Goal: Information Seeking & Learning: Learn about a topic

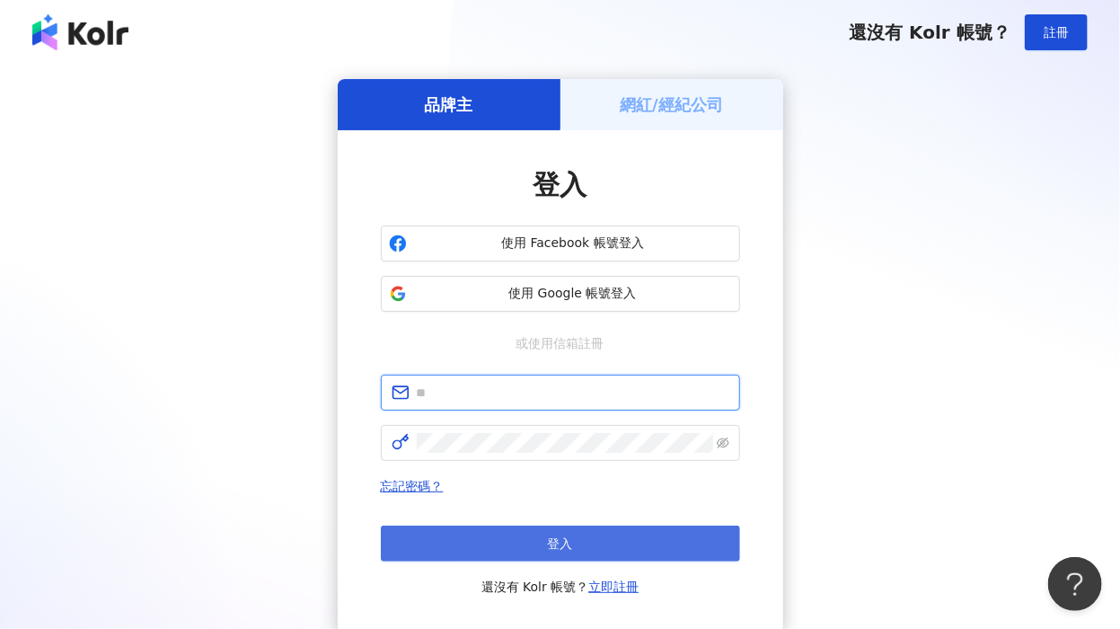
type input "**********"
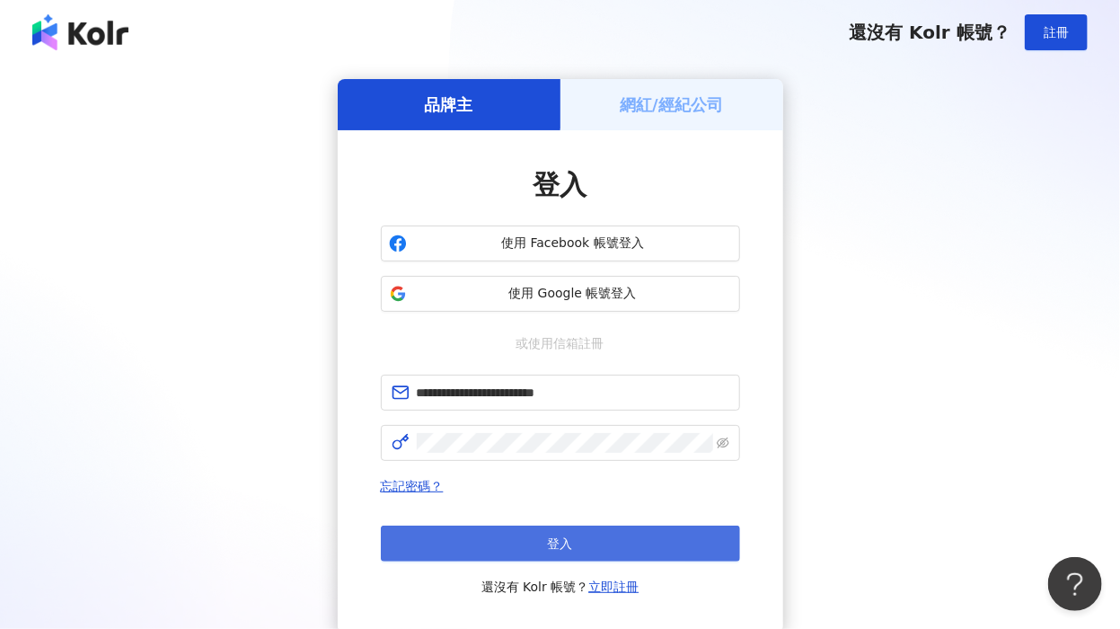
click at [571, 545] on span "登入" at bounding box center [560, 543] width 25 height 14
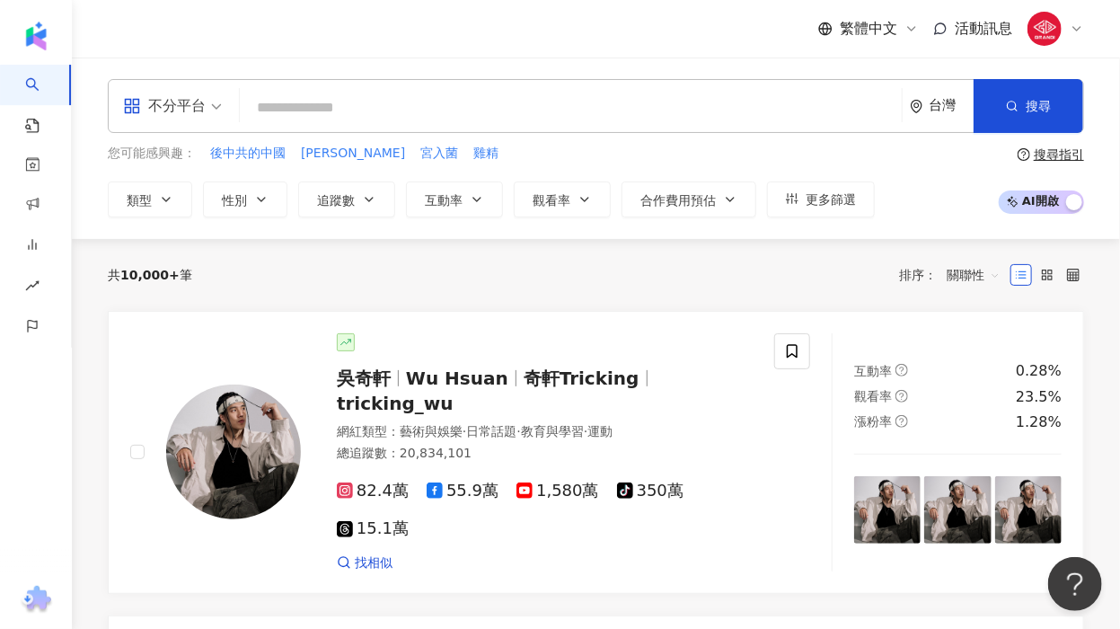
click at [368, 114] on input "search" at bounding box center [571, 108] width 648 height 34
paste input "********"
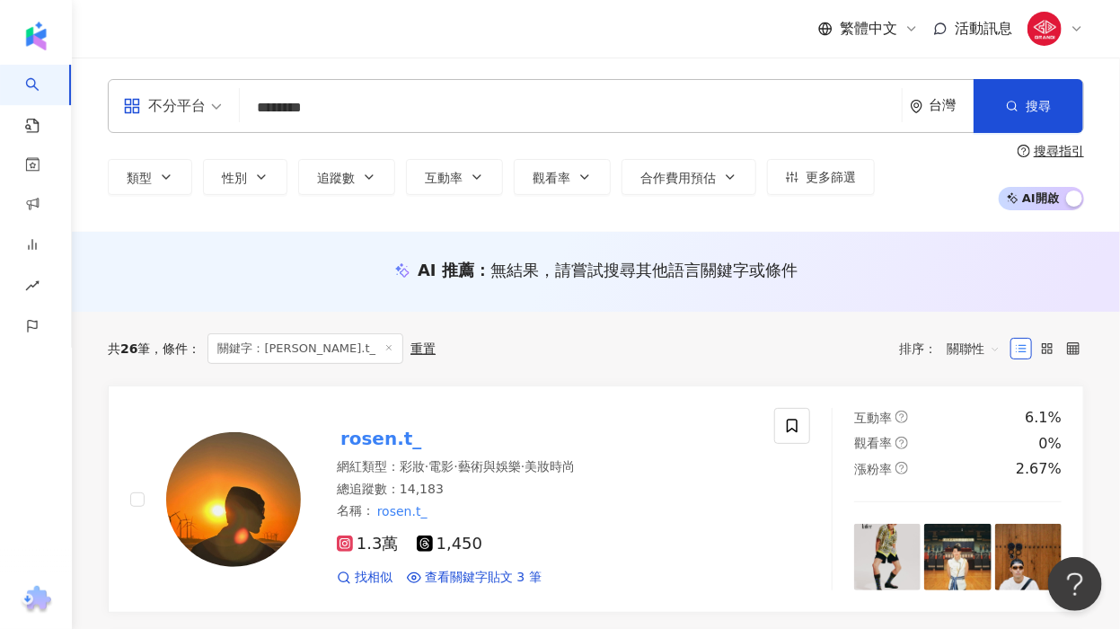
scroll to position [199, 0]
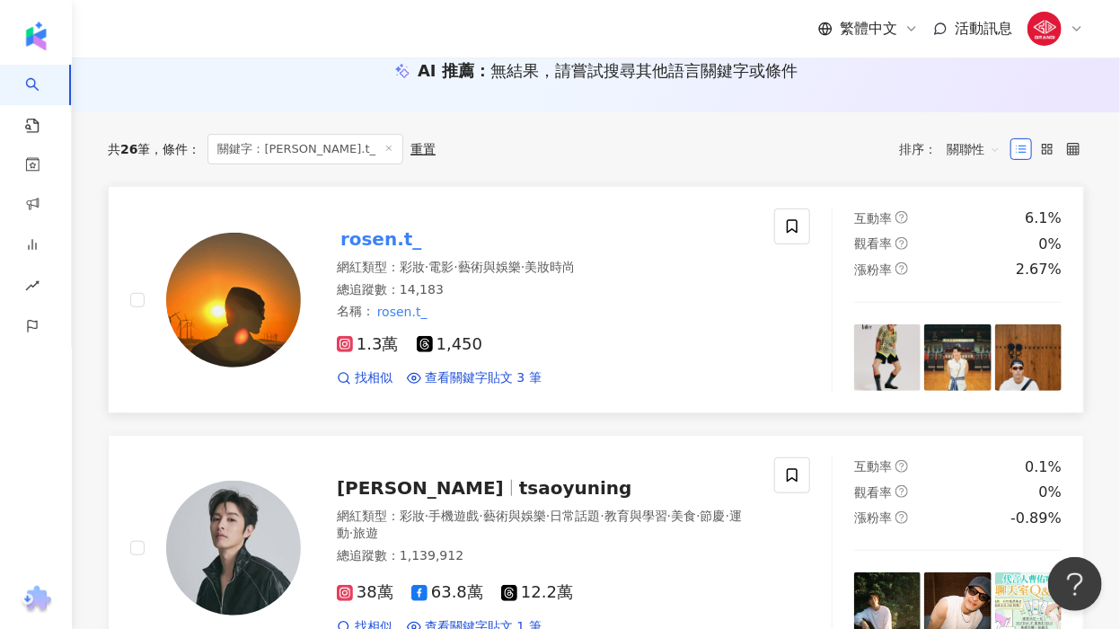
click at [387, 237] on mark "rosen.t_" at bounding box center [381, 239] width 88 height 29
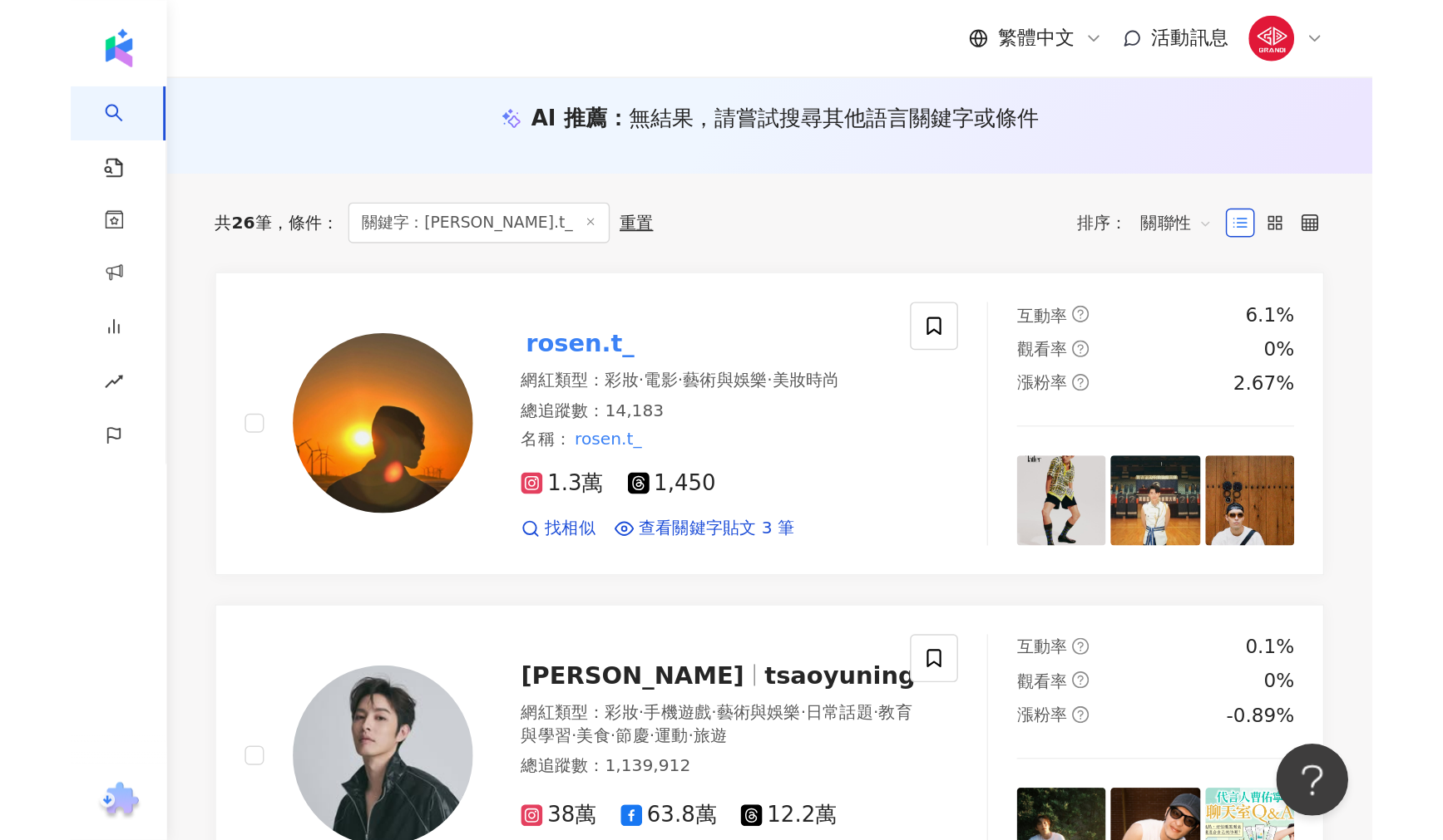
scroll to position [0, 0]
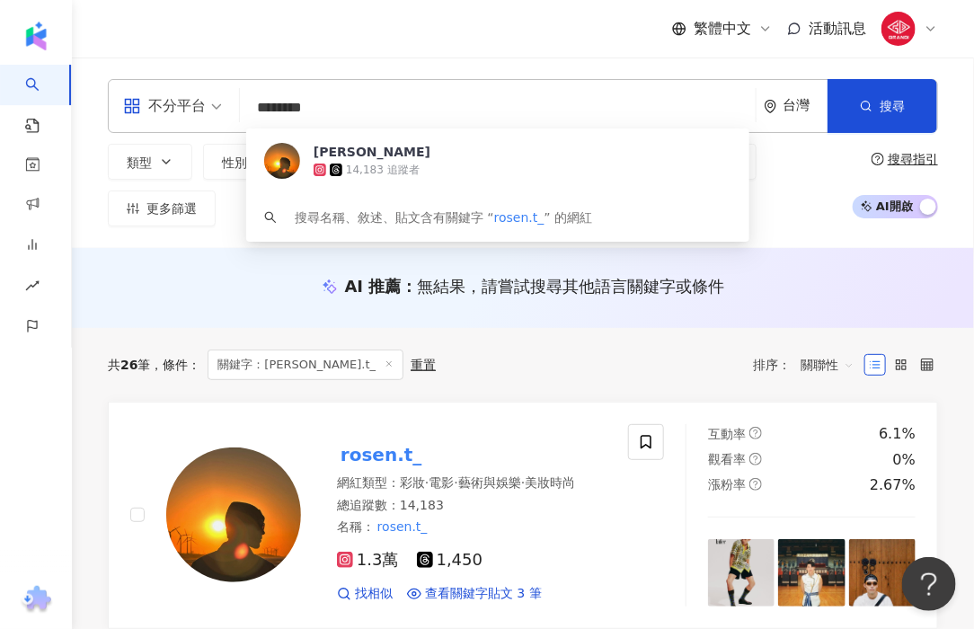
drag, startPoint x: 343, startPoint y: 113, endPoint x: 180, endPoint y: 103, distance: 163.8
click at [180, 103] on div "不分平台 ******** 台灣 搜尋 21a9afa1-71cc-41e8-9af4-7ab1445e79a2 [PERSON_NAME] 14,183 追…" at bounding box center [523, 106] width 830 height 54
paste input "**********"
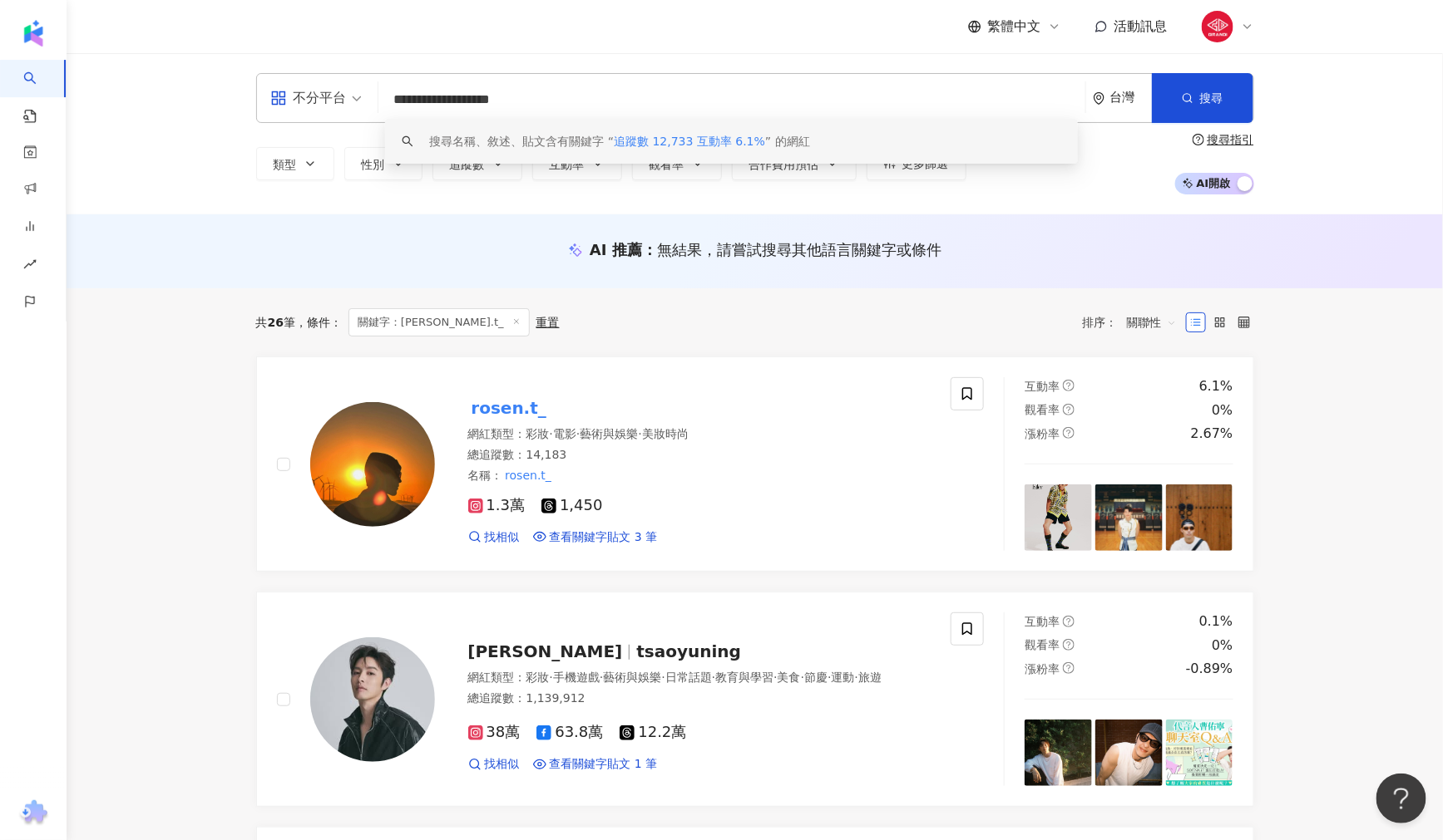
drag, startPoint x: 603, startPoint y: 86, endPoint x: 162, endPoint y: 105, distance: 441.4
click at [162, 105] on div "**********" at bounding box center [754, 134] width 1376 height 161
paste input "search"
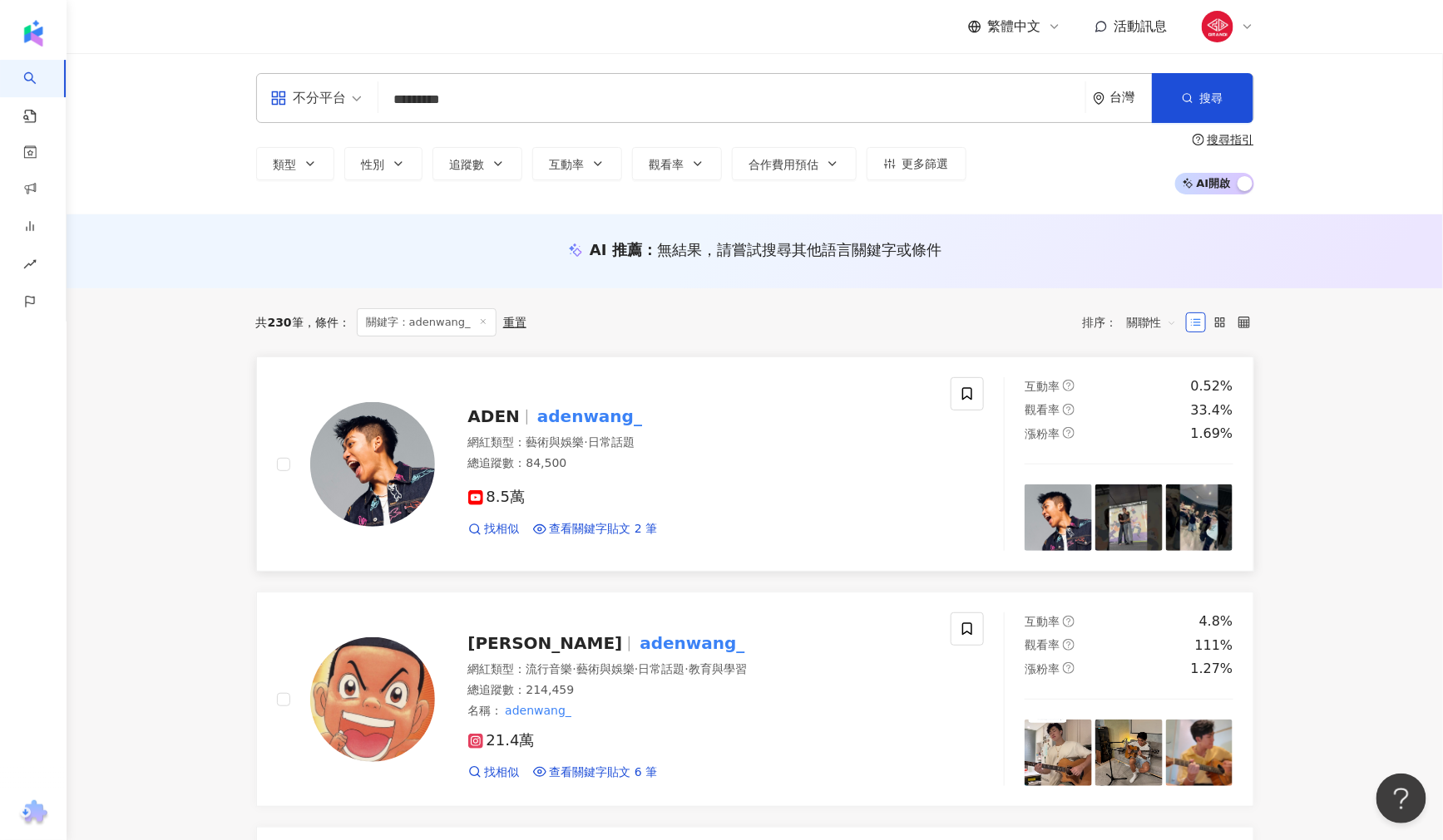
click at [520, 415] on span "ADEN" at bounding box center [501, 416] width 66 height 20
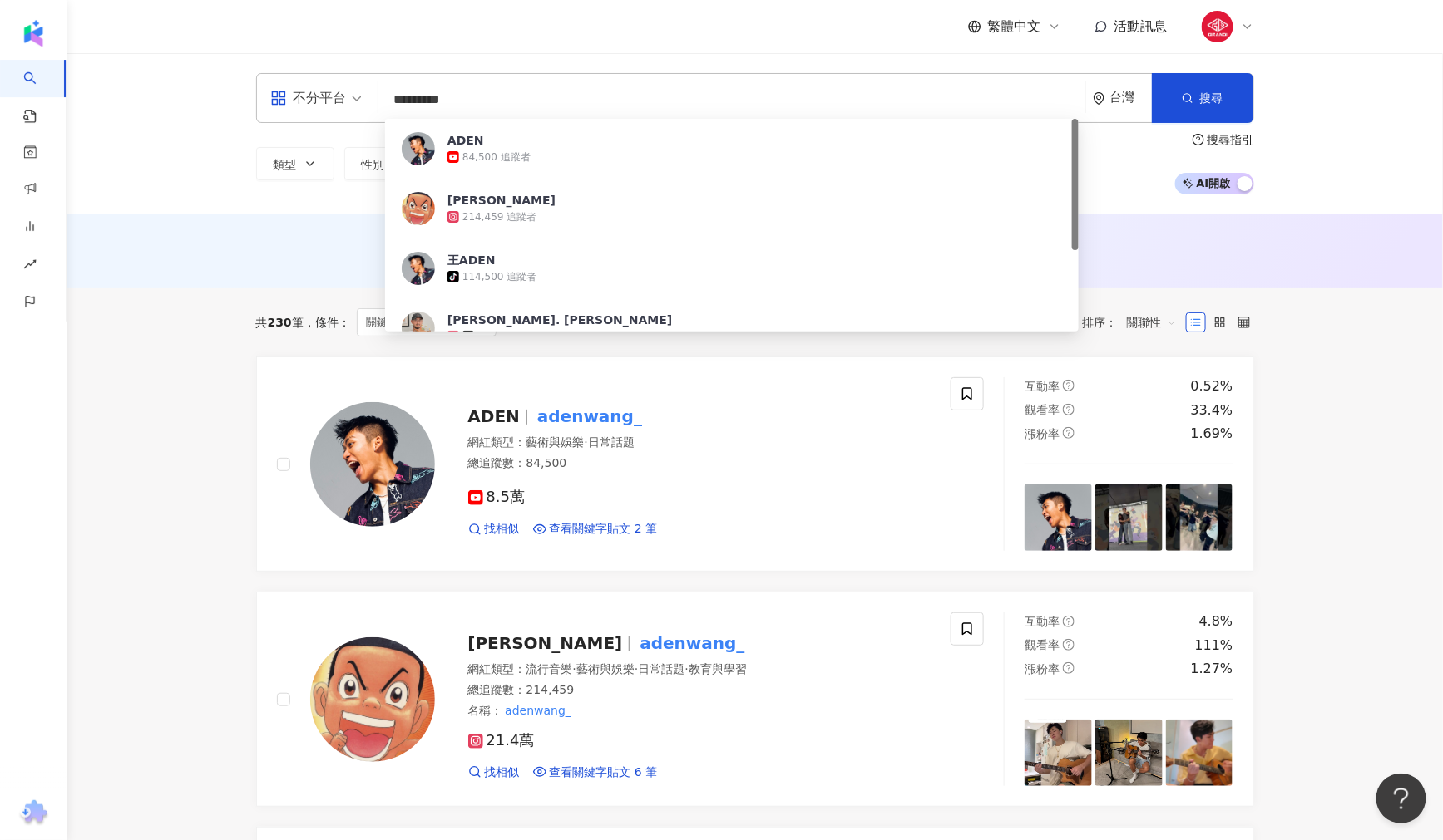
drag, startPoint x: 517, startPoint y: 93, endPoint x: -19, endPoint y: 77, distance: 536.2
click at [0, 77] on html "AI 找網紅 找貼文 資源庫 商案媒合 洞察報告 趨勢分析 BETA 競品分析 繁體中文 活動訊息 不分平台 ********* 台灣 搜尋 d7c86ef4…" at bounding box center [721, 420] width 1443 height 840
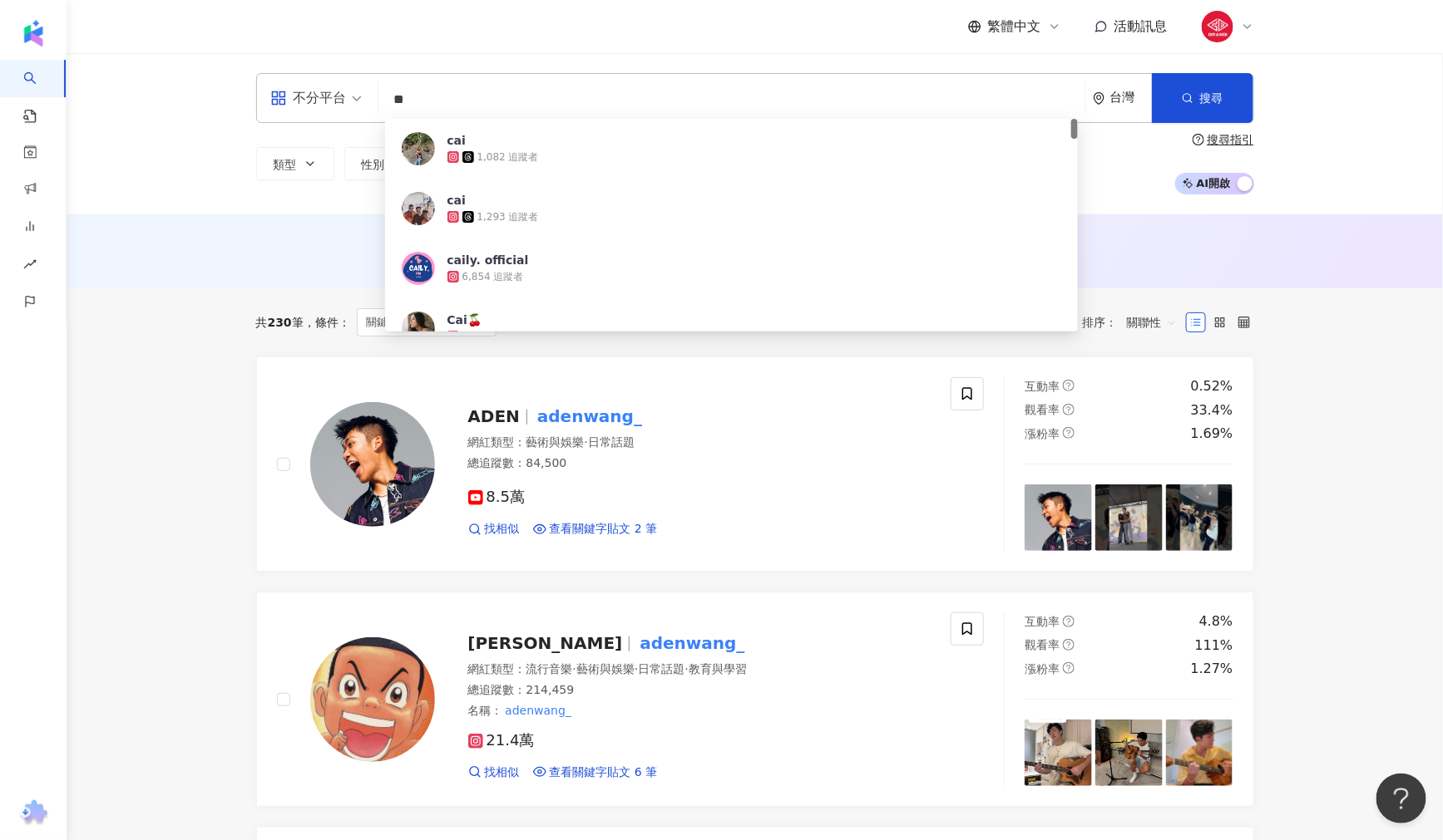
type input "*"
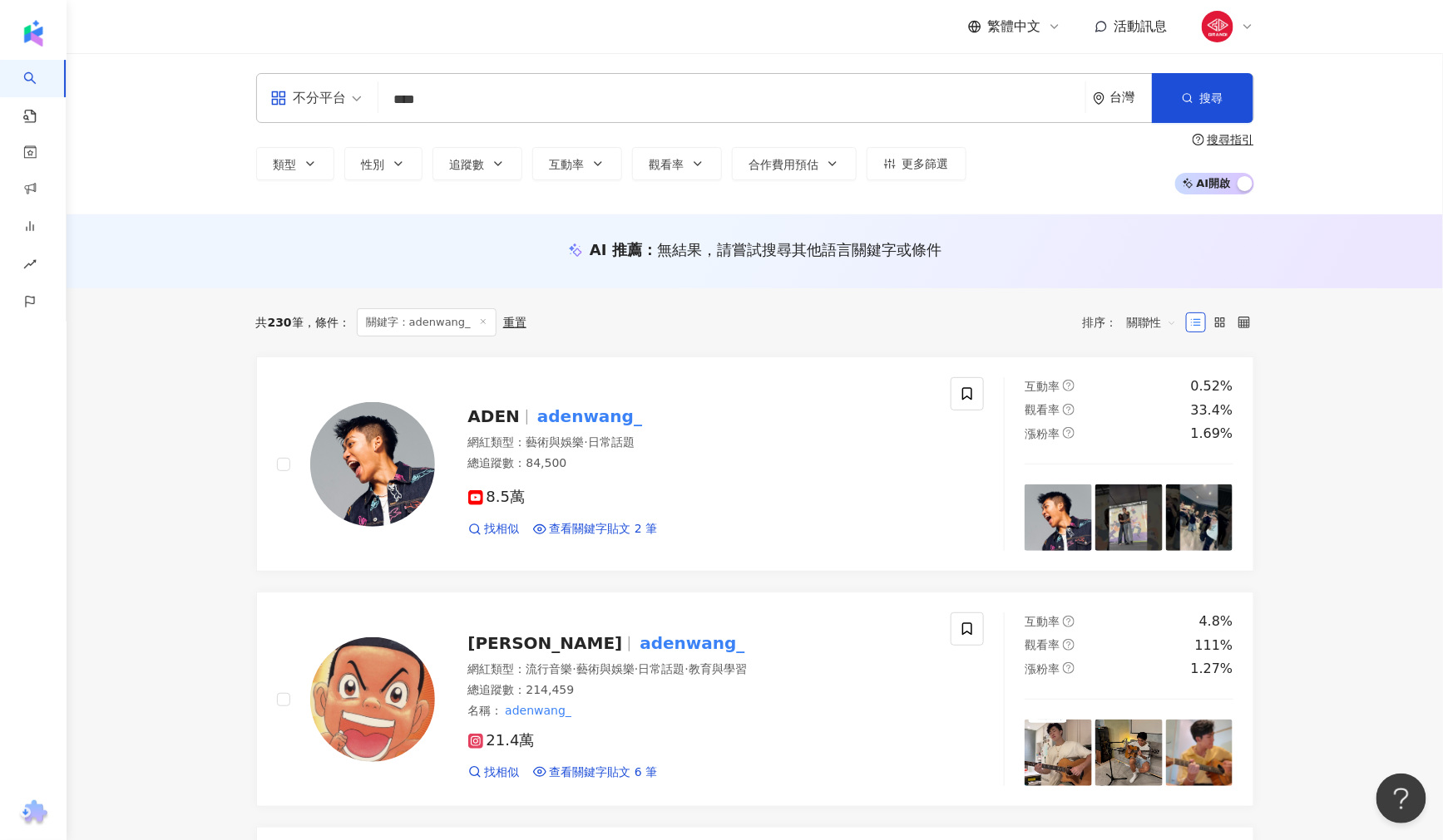
type input "***"
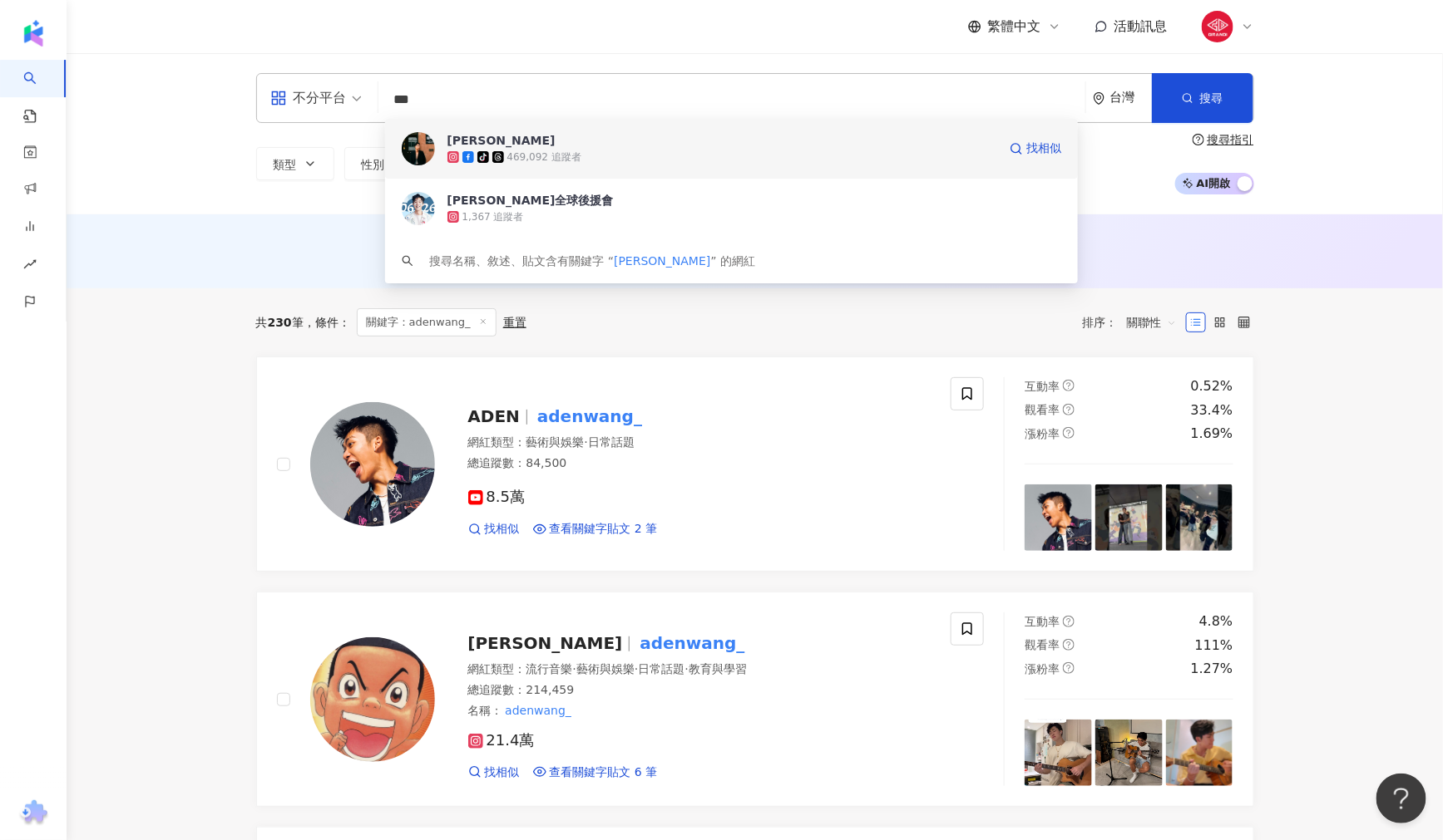
click at [545, 153] on div "469,092 追蹤者" at bounding box center [544, 157] width 74 height 14
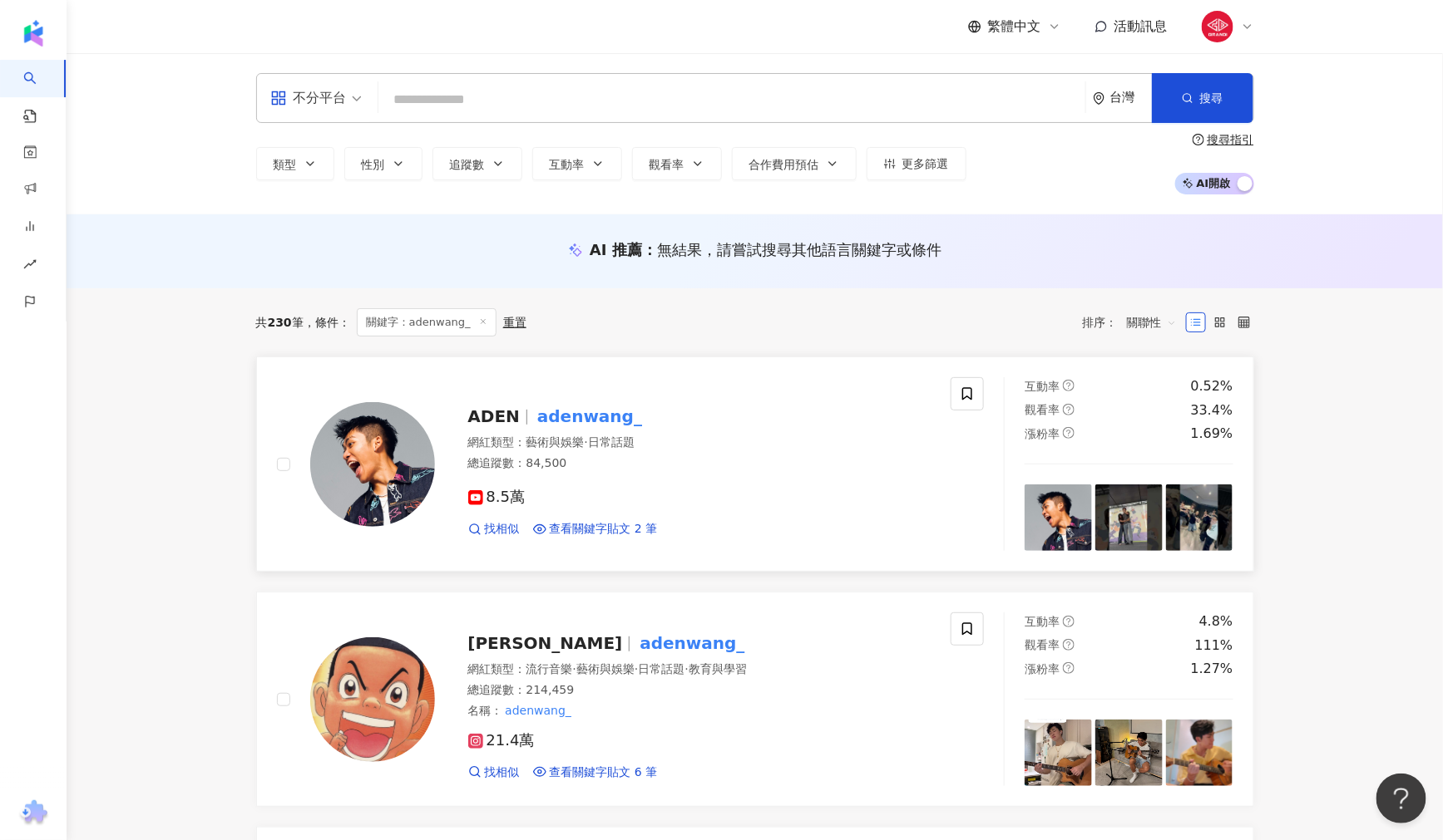
click at [593, 422] on mark "adenwang_" at bounding box center [590, 416] width 111 height 27
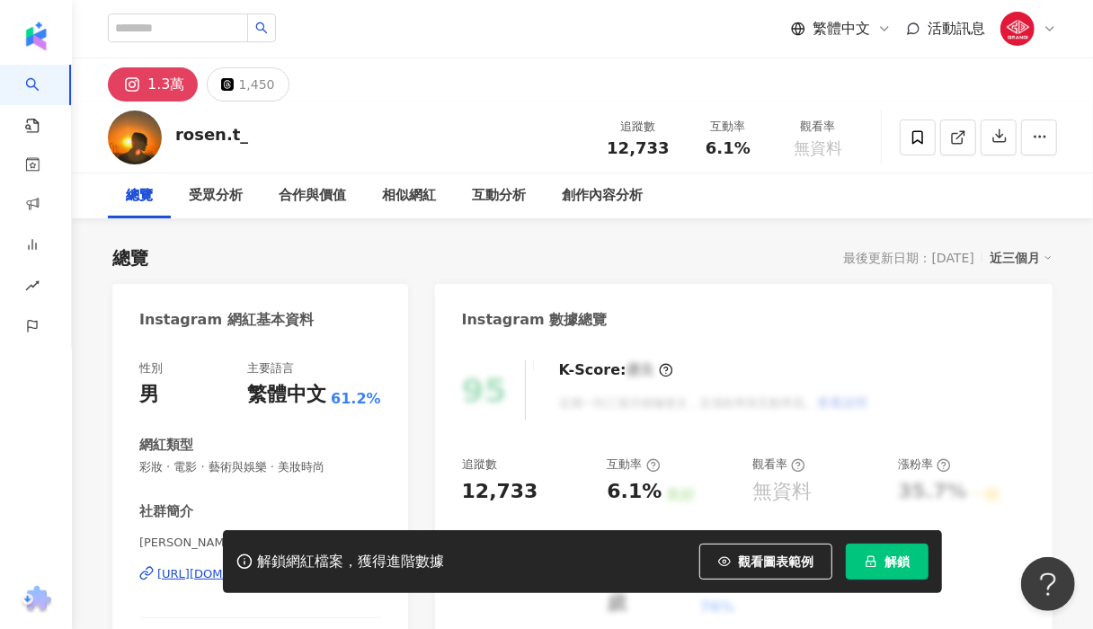
click at [891, 566] on span "解鎖" at bounding box center [896, 561] width 25 height 14
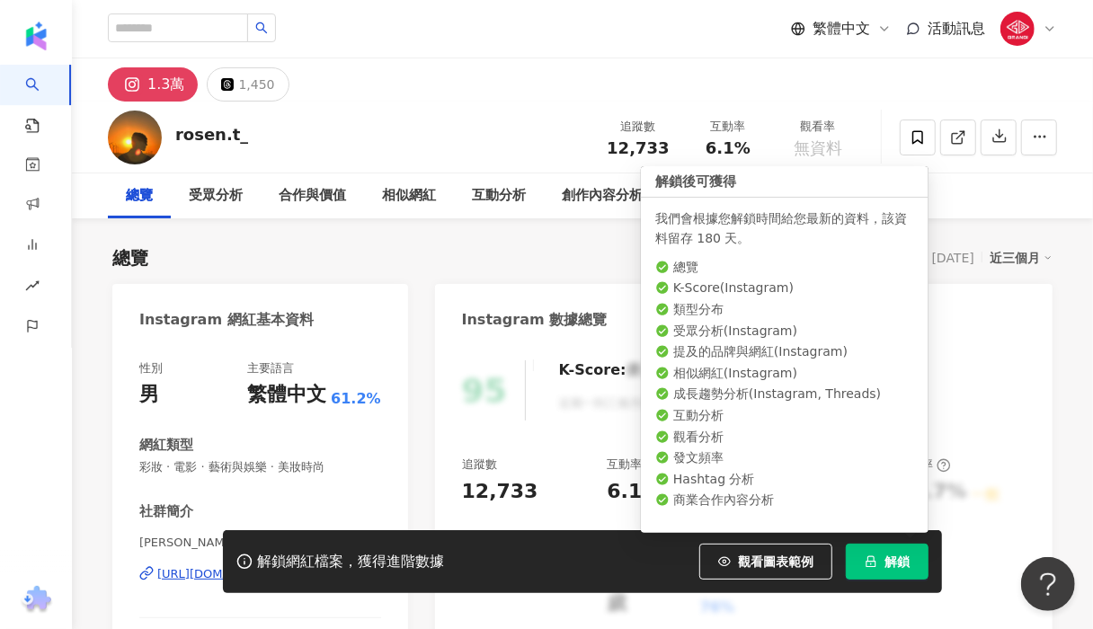
click at [906, 561] on span "解鎖" at bounding box center [896, 561] width 25 height 14
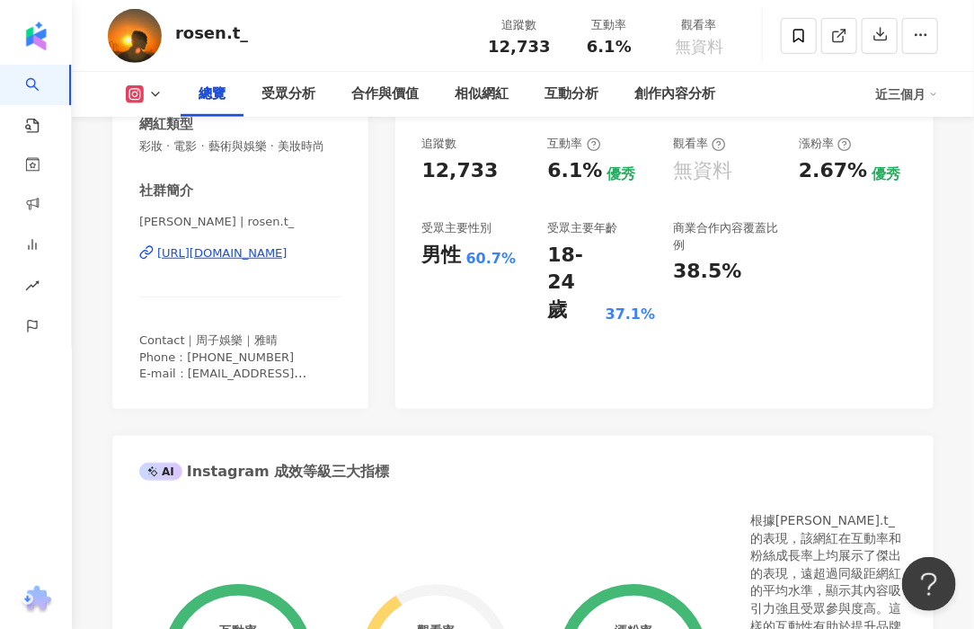
scroll to position [199, 0]
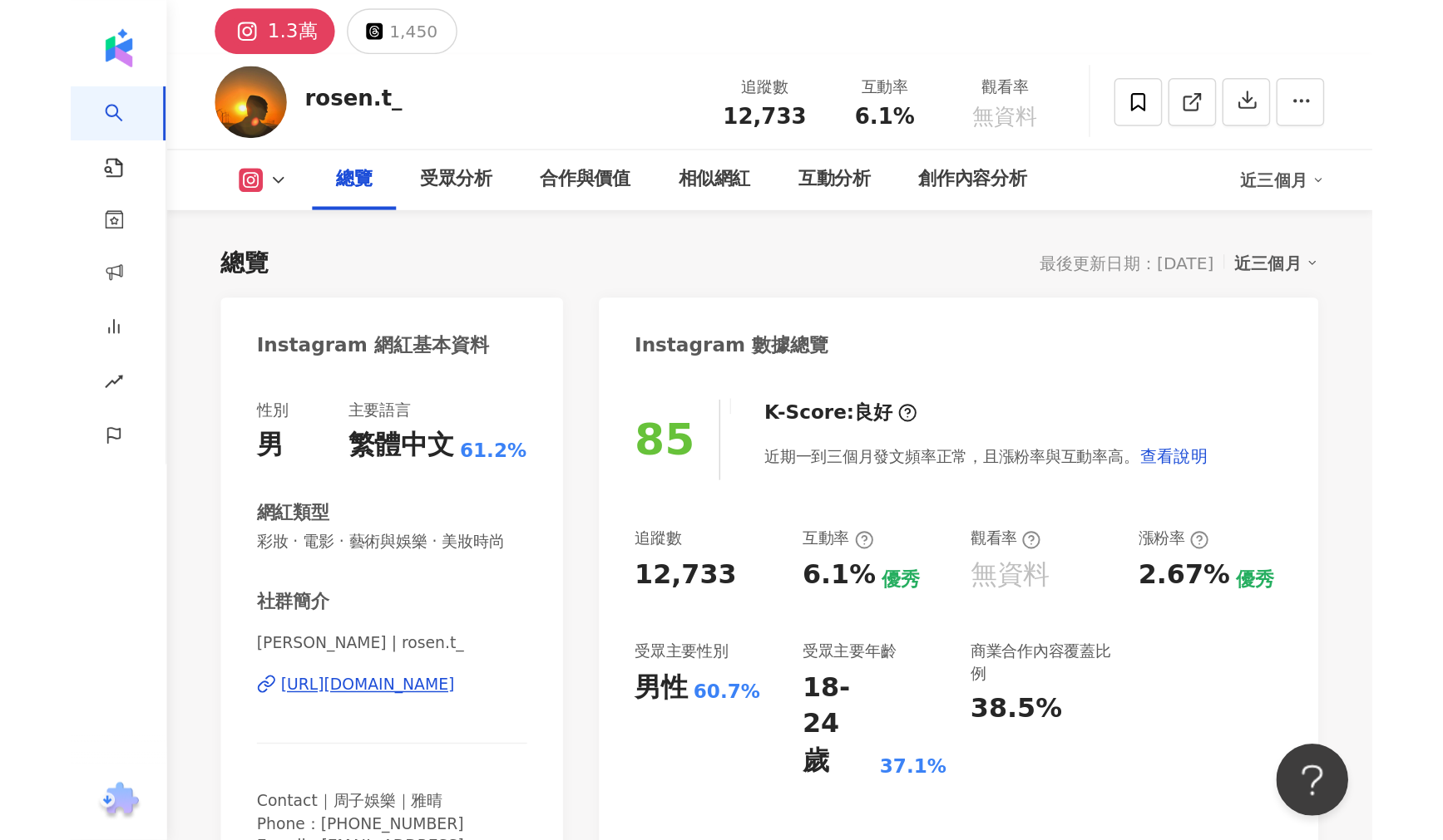
scroll to position [0, 0]
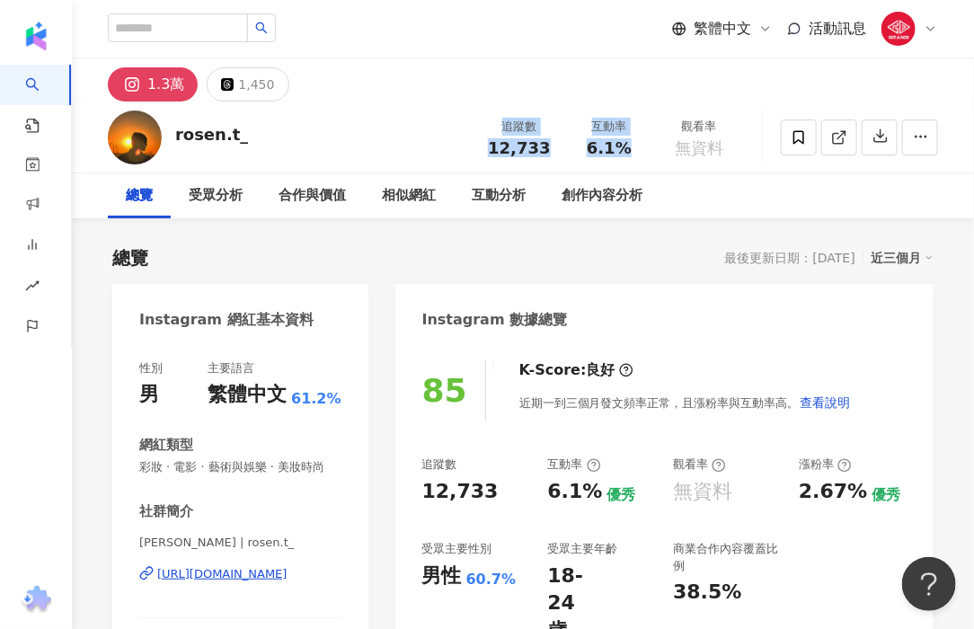
drag, startPoint x: 500, startPoint y: 126, endPoint x: 636, endPoint y: 153, distance: 138.3
click at [636, 153] on div "追蹤數 12,733 互動率 6.1% 觀看率 無資料" at bounding box center [609, 137] width 270 height 53
copy div "追蹤數 12,733 互動率 6.1%"
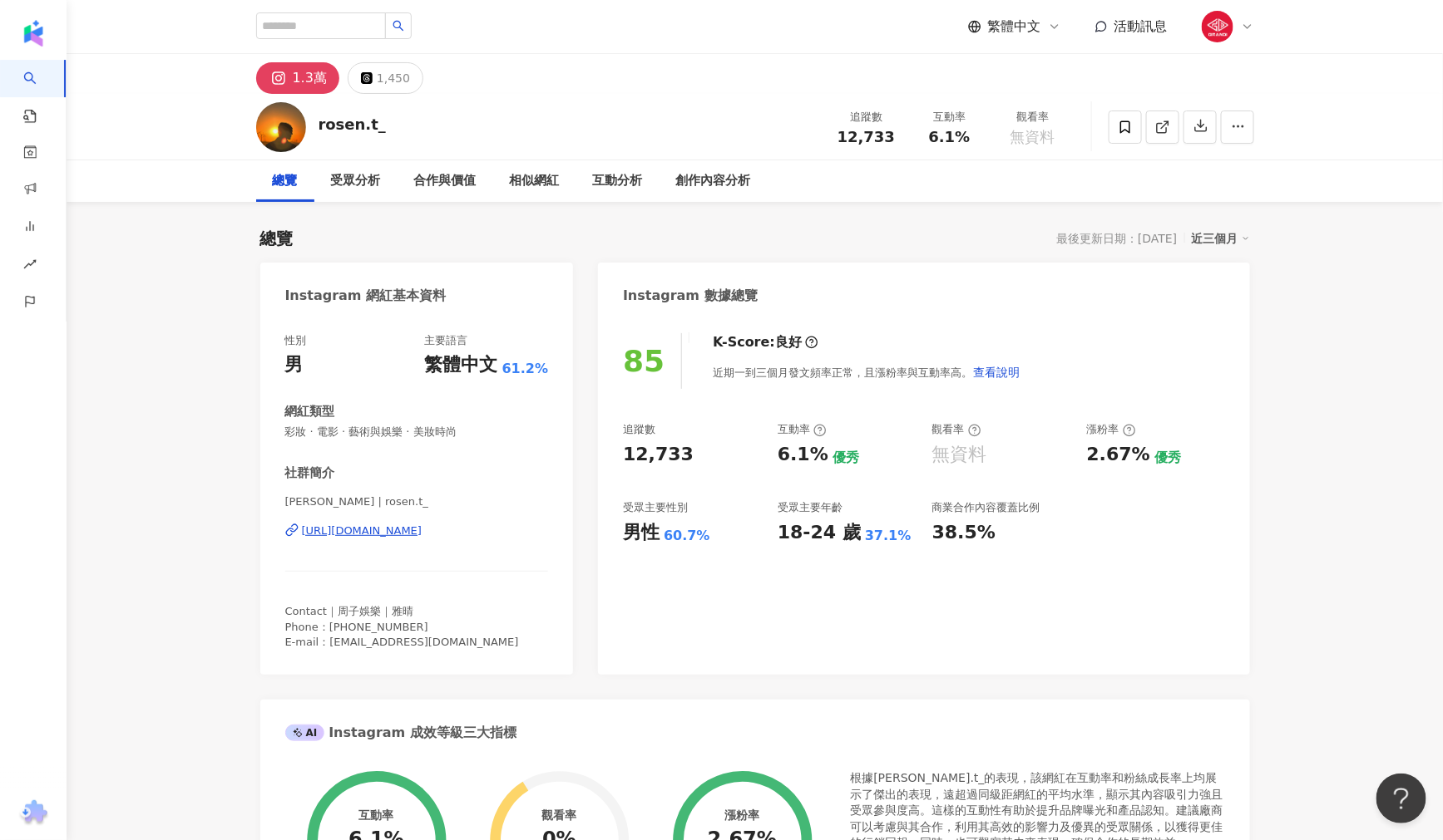
click at [752, 567] on div "85 K-Score : 良好 近期一到三個月發文頻率正常，且漲粉率與互動率高。 查看說明 追蹤數 12,733 互動率 6.1% 優秀 觀看率 無資料 漲粉…" at bounding box center [924, 495] width 652 height 358
drag, startPoint x: 710, startPoint y: 538, endPoint x: 617, endPoint y: 537, distance: 93.0
click at [617, 537] on div "85 K-Score : 良好 近期一到三個月發文頻率正常，且漲粉率與互動率高。 查看說明 追蹤數 12,733 互動率 6.1% 優秀 觀看率 無資料 漲粉…" at bounding box center [924, 495] width 652 height 358
copy div "男性 60.7%"
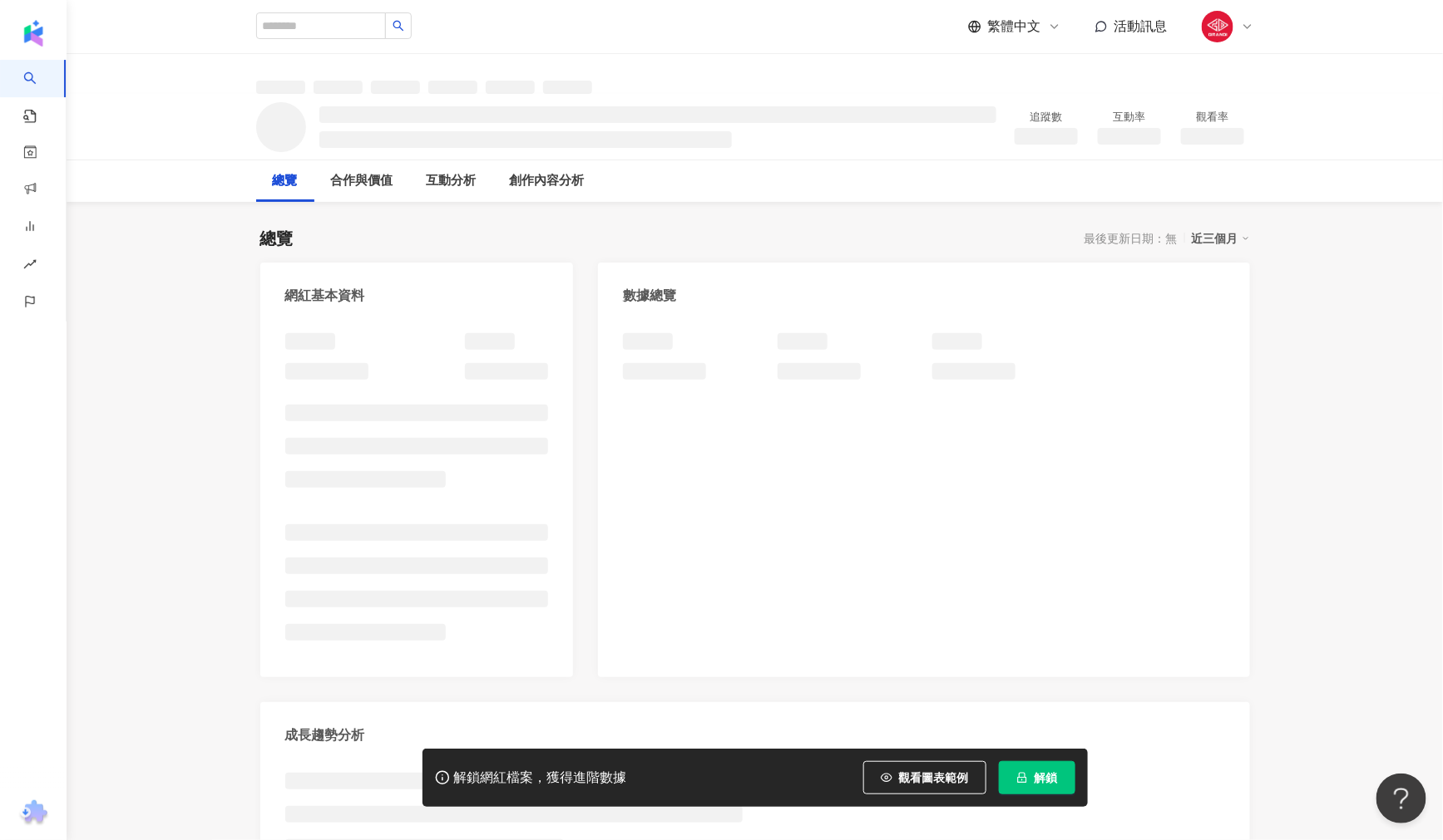
click at [1029, 768] on button "解鎖" at bounding box center [1037, 778] width 77 height 33
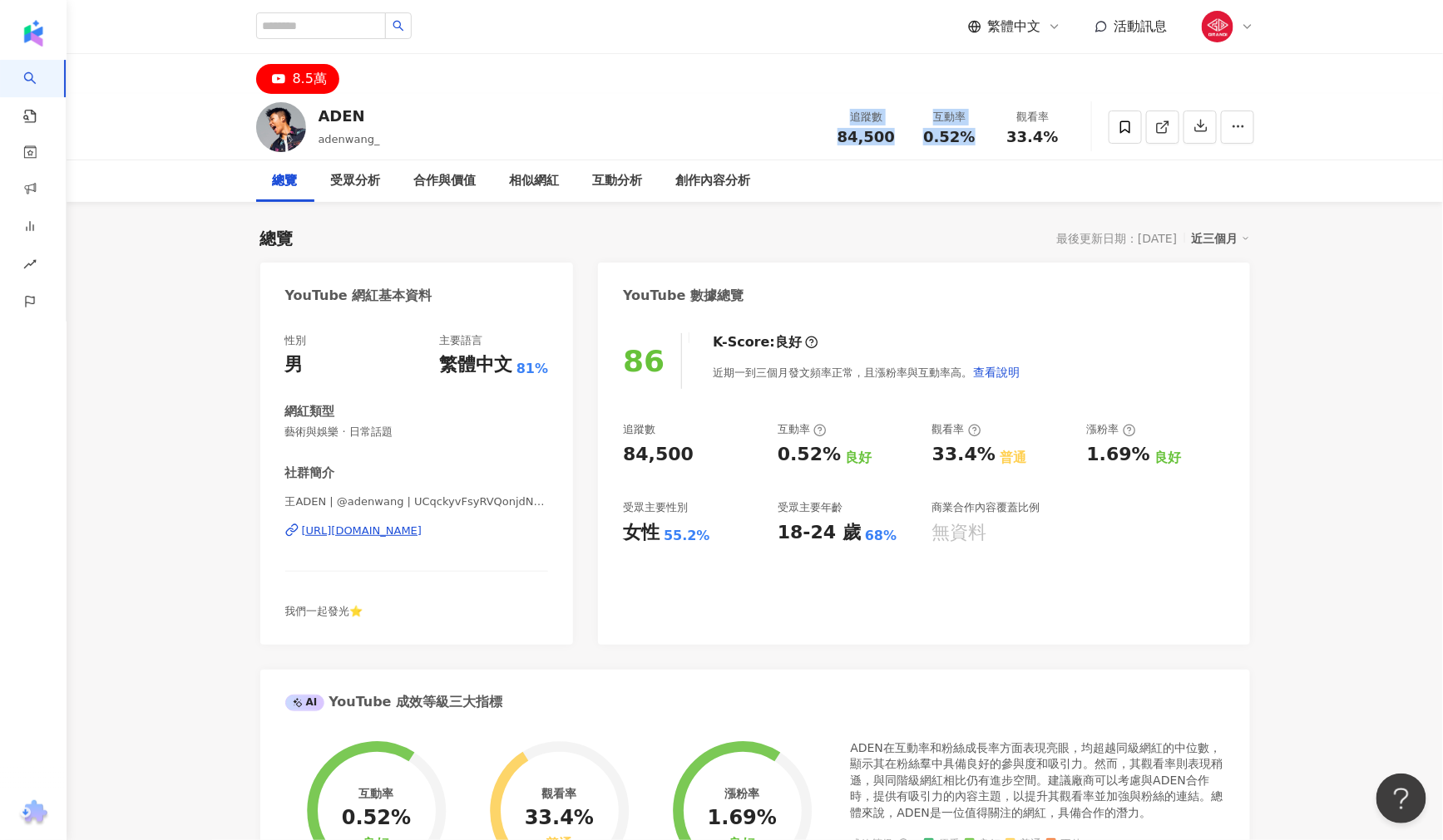
drag, startPoint x: 923, startPoint y: 117, endPoint x: 986, endPoint y: 129, distance: 64.1
click at [986, 129] on div "追蹤數 84,500 互動率 0.52% 觀看率 33.4%" at bounding box center [950, 127] width 250 height 49
click at [728, 599] on div "86 K-Score : 良好 近期一到三個月發文頻率正常，且漲粉率與互動率高。 查看說明 追蹤數 84,500 互動率 0.52% 良好 觀看率 33.4%…" at bounding box center [924, 480] width 652 height 328
drag, startPoint x: 709, startPoint y: 537, endPoint x: 625, endPoint y: 542, distance: 84.1
click at [625, 542] on div "女性 55.2%" at bounding box center [691, 533] width 138 height 26
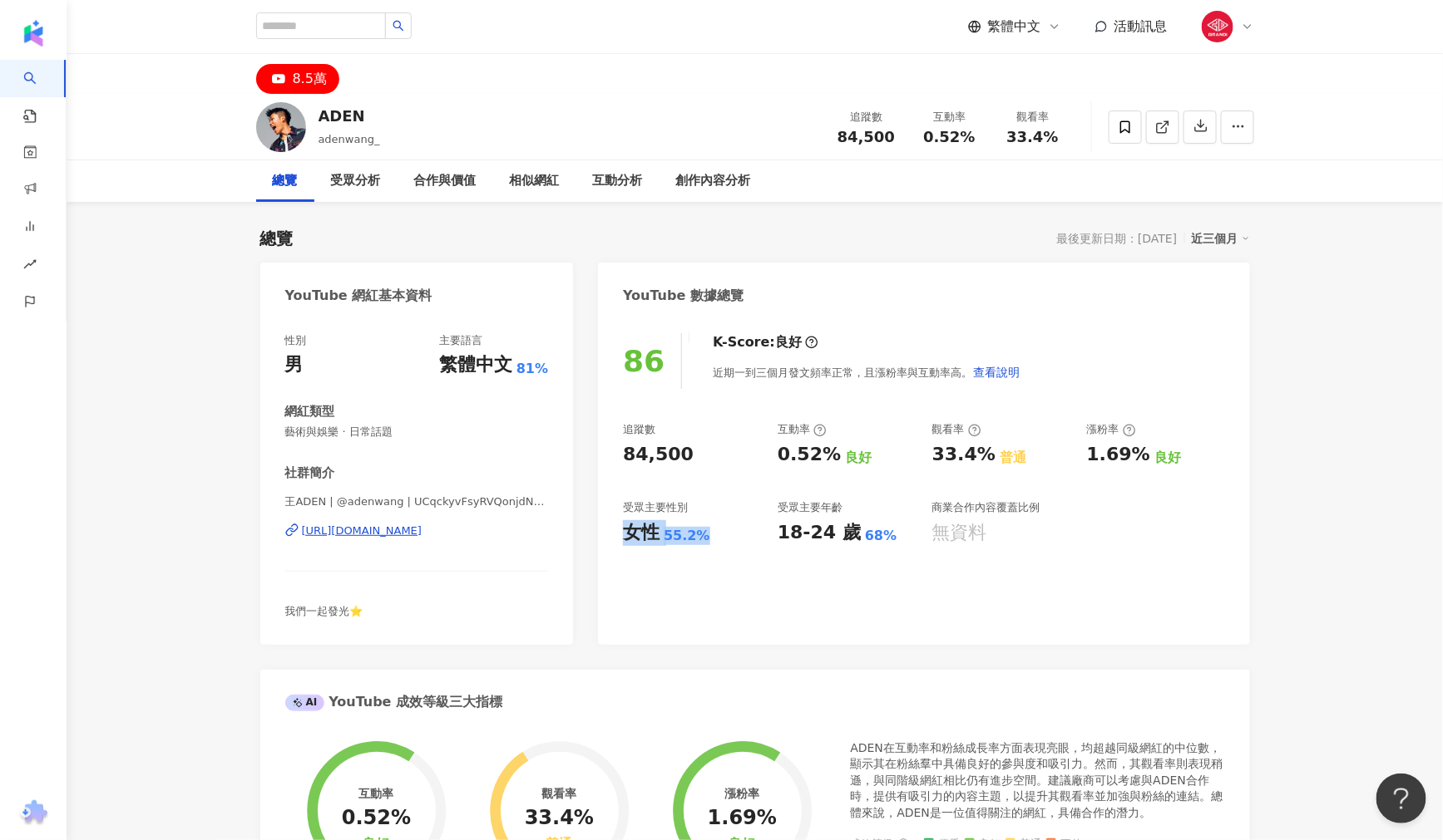
copy div "女性 55.2%"
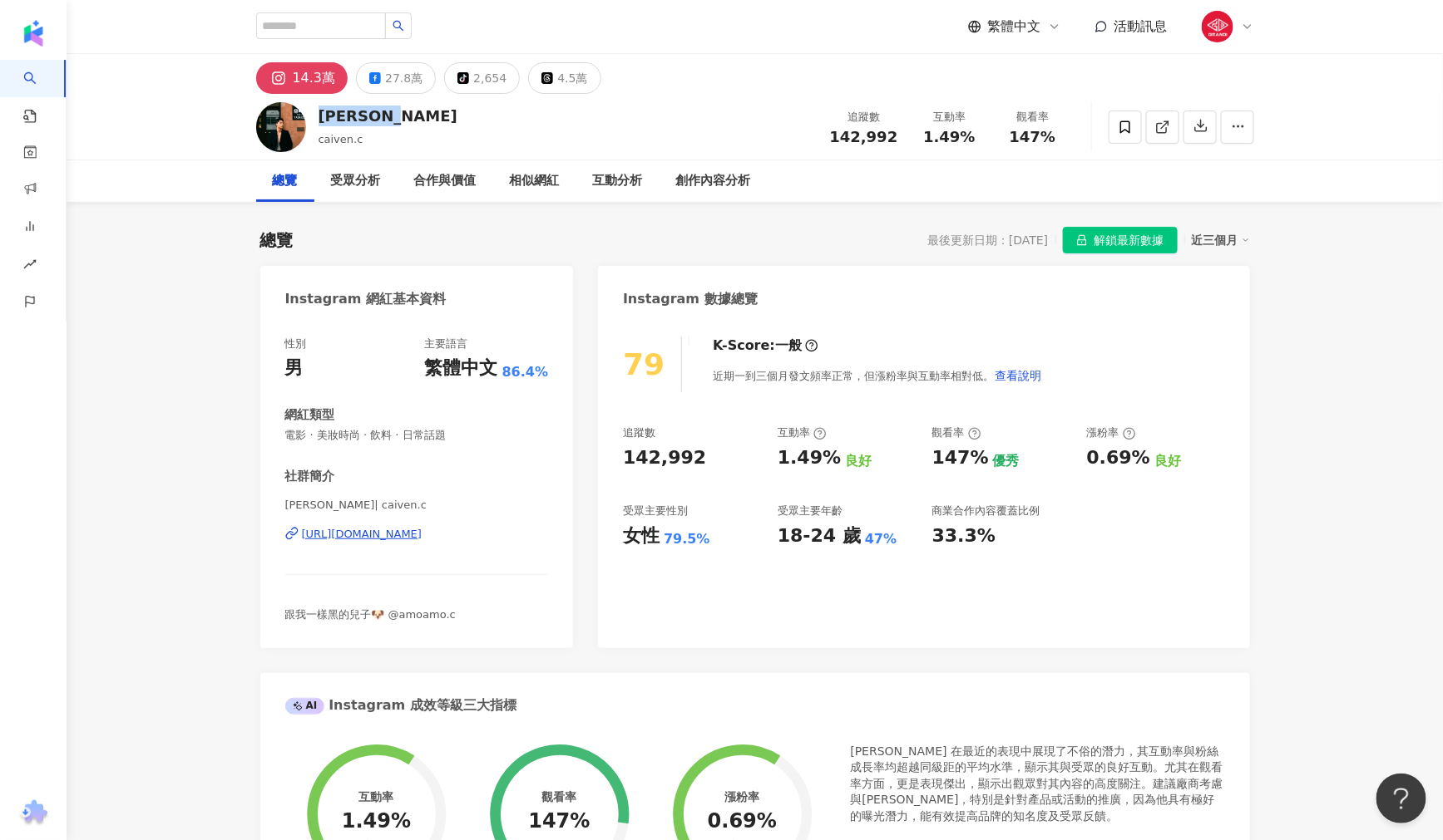
drag, startPoint x: 439, startPoint y: 118, endPoint x: 314, endPoint y: 120, distance: 125.0
click at [314, 120] on div "蔡凡熙 KENT caiven.c 追蹤數 142,992 互動率 1.49% 觀看率 147%" at bounding box center [755, 127] width 1064 height 66
copy div "[PERSON_NAME]"
drag, startPoint x: 826, startPoint y: 143, endPoint x: 893, endPoint y: 138, distance: 67.2
click at [893, 138] on div "追蹤數 142,992" at bounding box center [864, 127] width 88 height 36
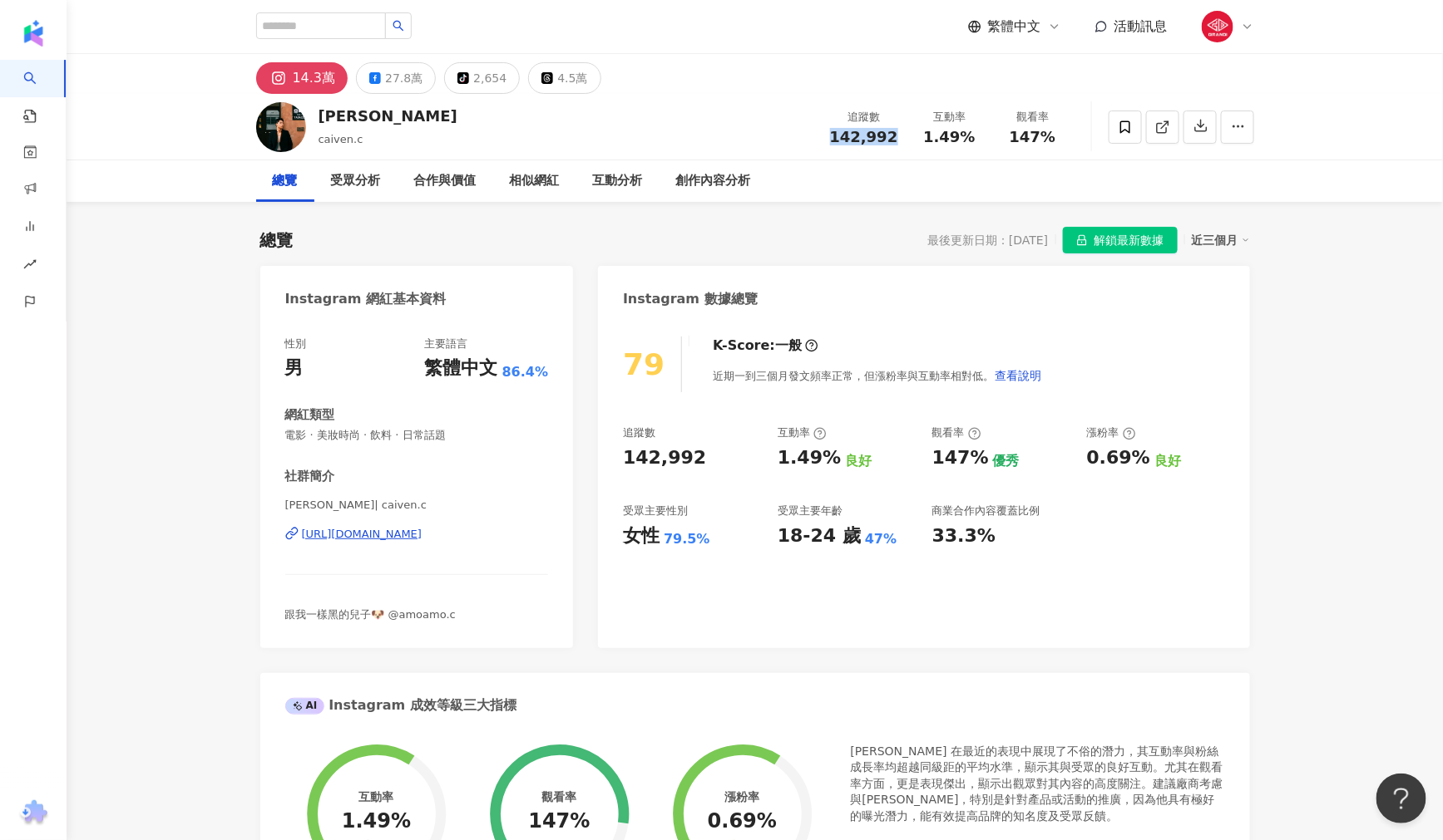
copy span "142,992"
drag, startPoint x: 946, startPoint y: 117, endPoint x: 969, endPoint y: 136, distance: 29.8
click at [969, 136] on div "互動率 1.49%" at bounding box center [950, 127] width 83 height 36
copy div "互動率 1.49%"
drag, startPoint x: 279, startPoint y: 534, endPoint x: 495, endPoint y: 546, distance: 216.3
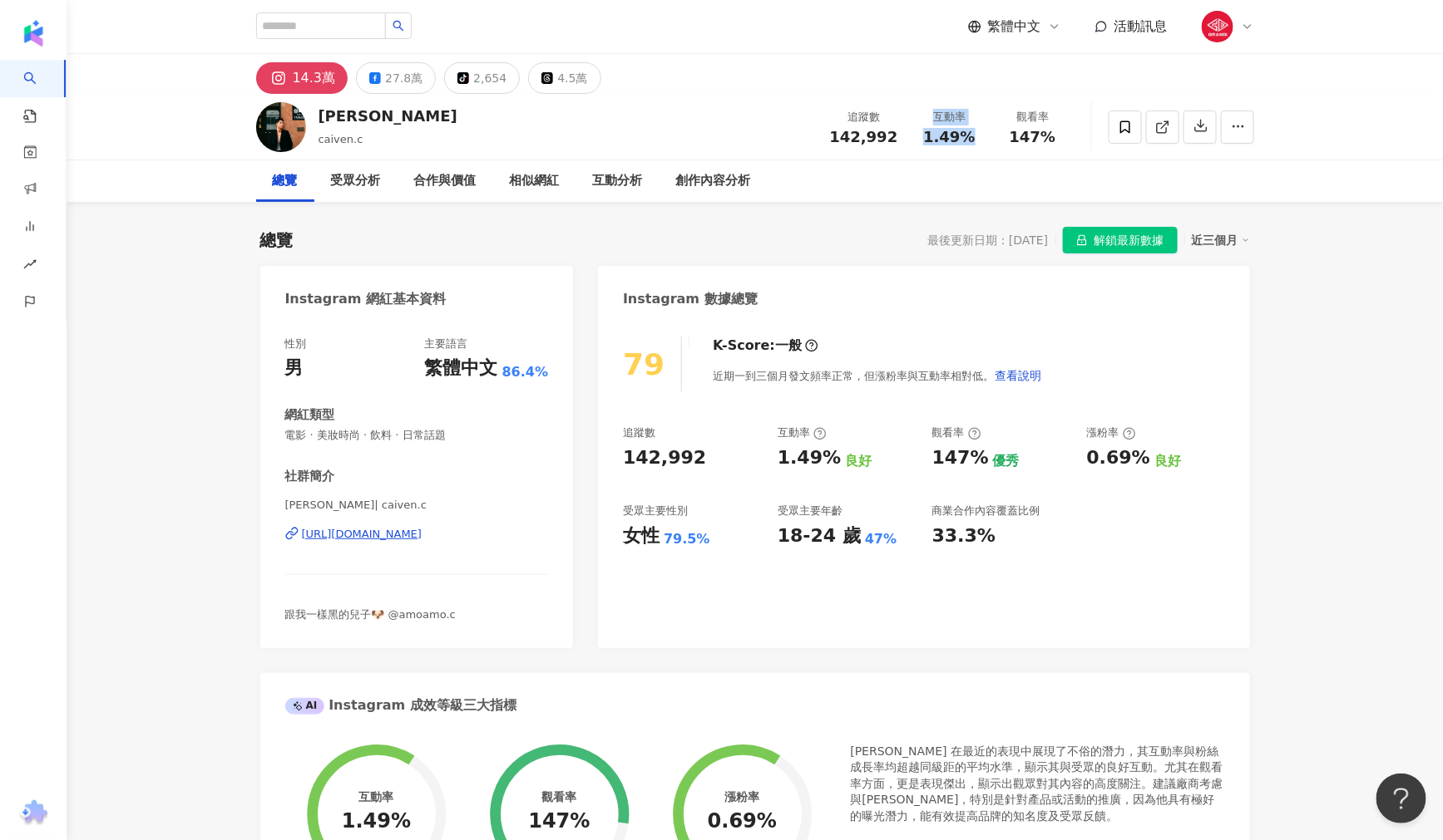
click at [475, 543] on div "性別 男 主要語言 繁體中文 86.4% 網紅類型 電影 · 美妝時尚 · 飲料 · 日常話題 社群簡介 蔡凡熙 | caiven.c https://www…" at bounding box center [417, 484] width 314 height 328
click at [287, 547] on div "蔡凡熙 | caiven.c https://www.instagram.com/caiven.c/" at bounding box center [417, 546] width 264 height 97
drag, startPoint x: 283, startPoint y: 537, endPoint x: 495, endPoint y: 541, distance: 212.0
click at [495, 541] on div "性別 男 主要語言 繁體中文 86.4% 網紅類型 電影 · 美妝時尚 · 飲料 · 日常話題 社群簡介 蔡凡熙 | caiven.c https://www…" at bounding box center [417, 484] width 314 height 328
copy div "https://www.instagram.com/caiven.c/"
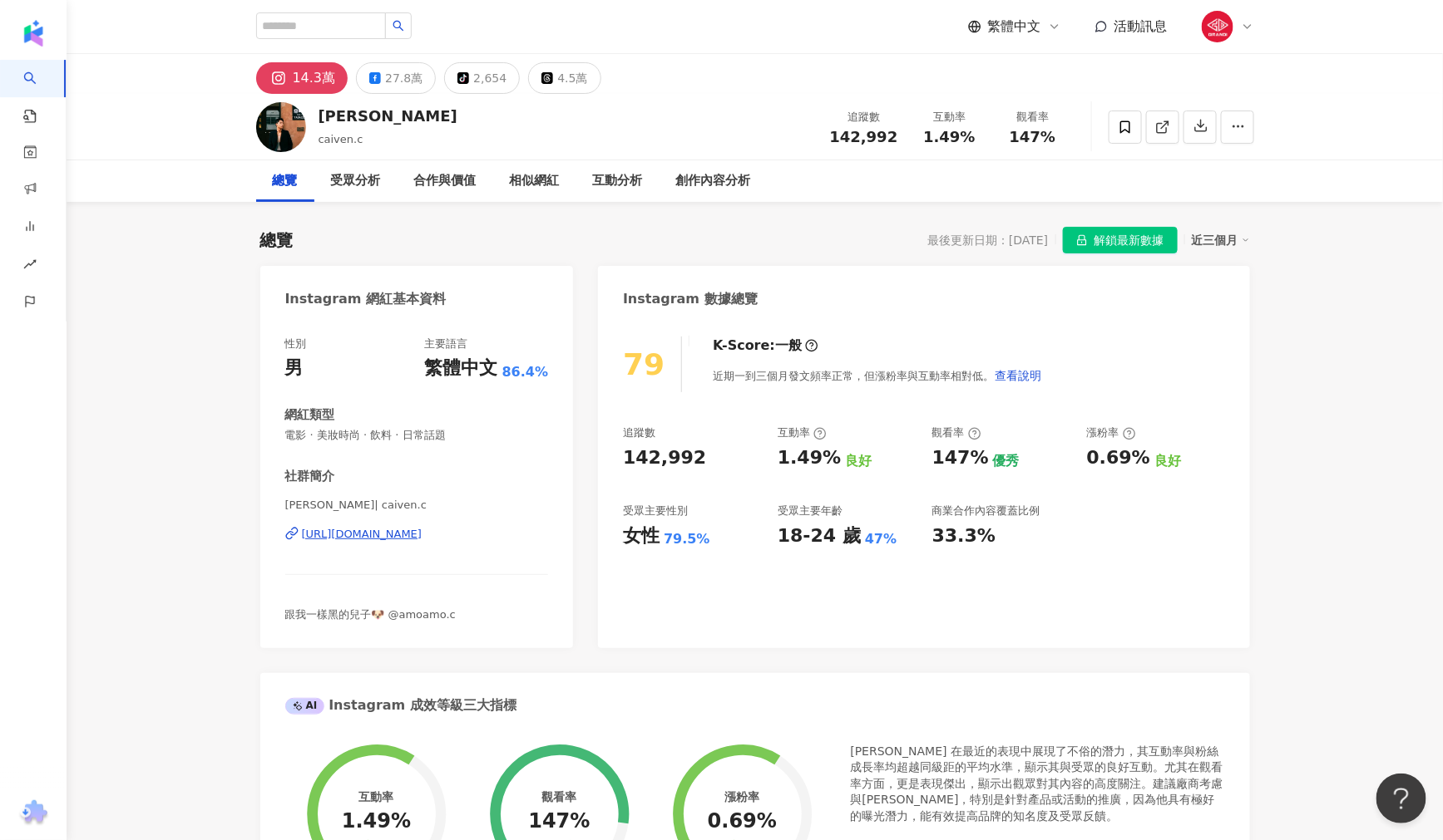
click at [517, 500] on span "蔡凡熙 | caiven.c" at bounding box center [417, 505] width 264 height 15
click at [412, 538] on div "https://www.instagram.com/caiven.c/" at bounding box center [362, 535] width 120 height 15
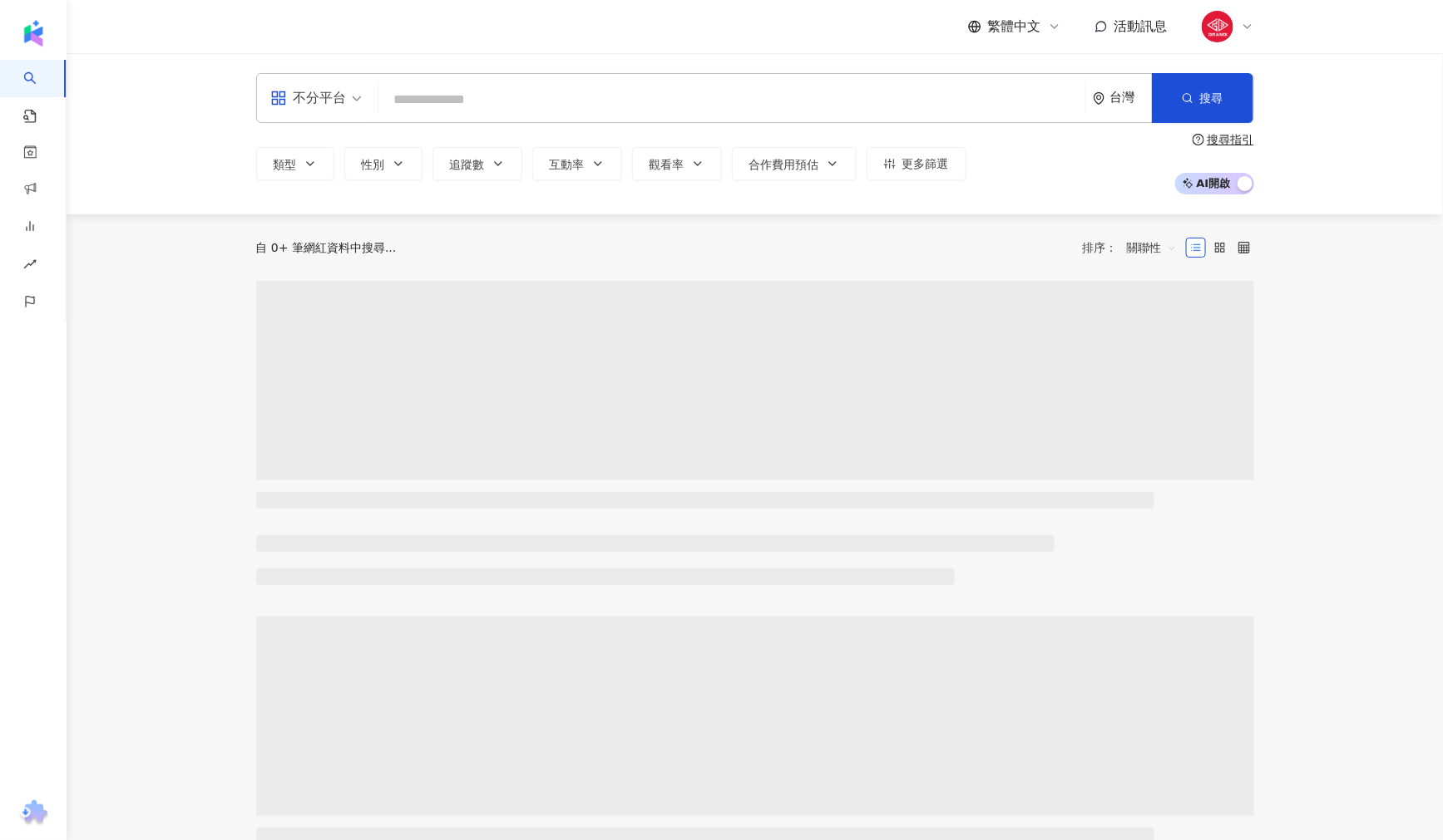
click at [553, 110] on input "search" at bounding box center [731, 100] width 693 height 31
click at [561, 96] on input "search" at bounding box center [731, 100] width 693 height 31
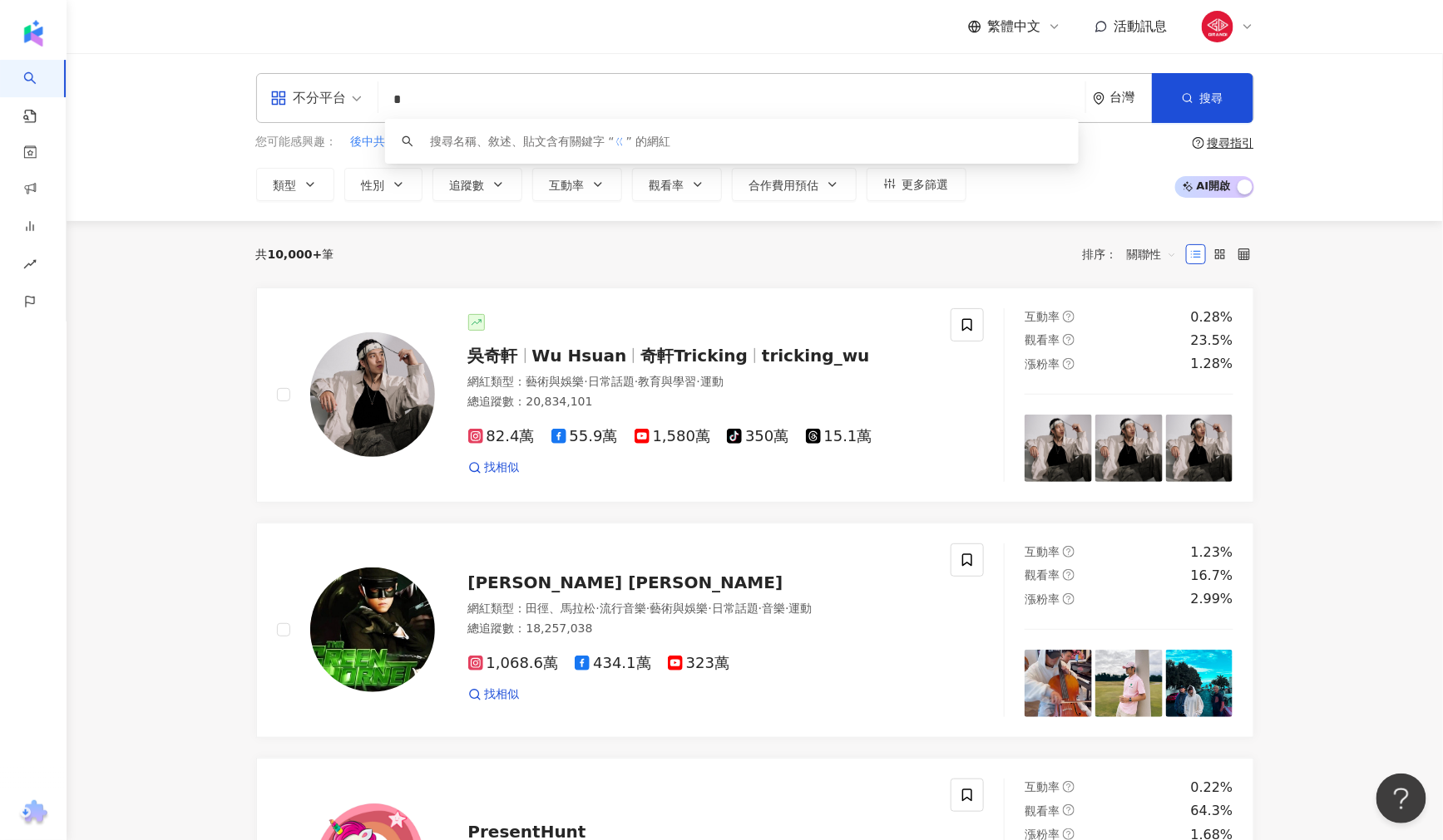
type input "*"
type input "********"
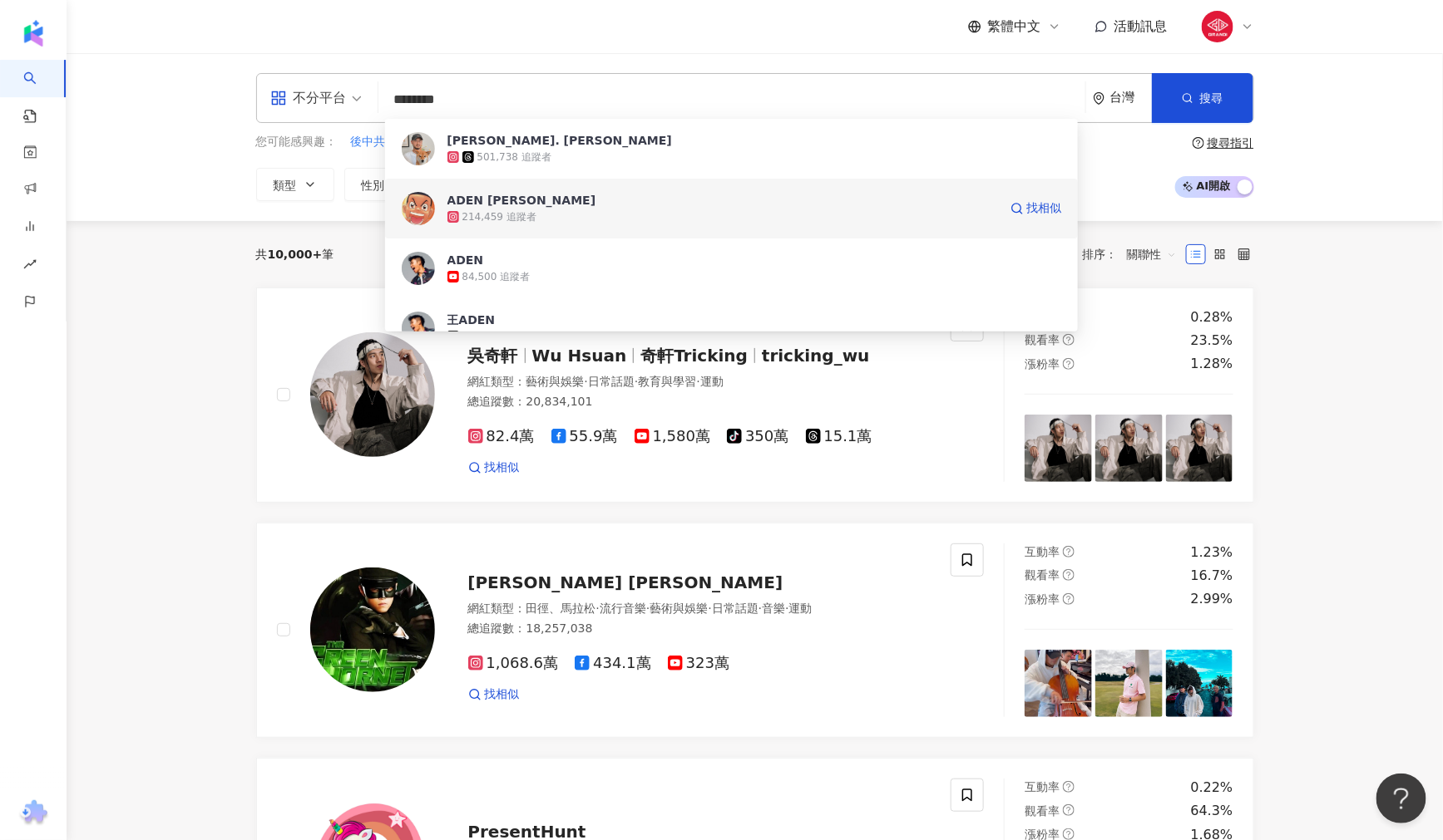
click at [497, 210] on div "214,459 追蹤者" at bounding box center [500, 216] width 74 height 14
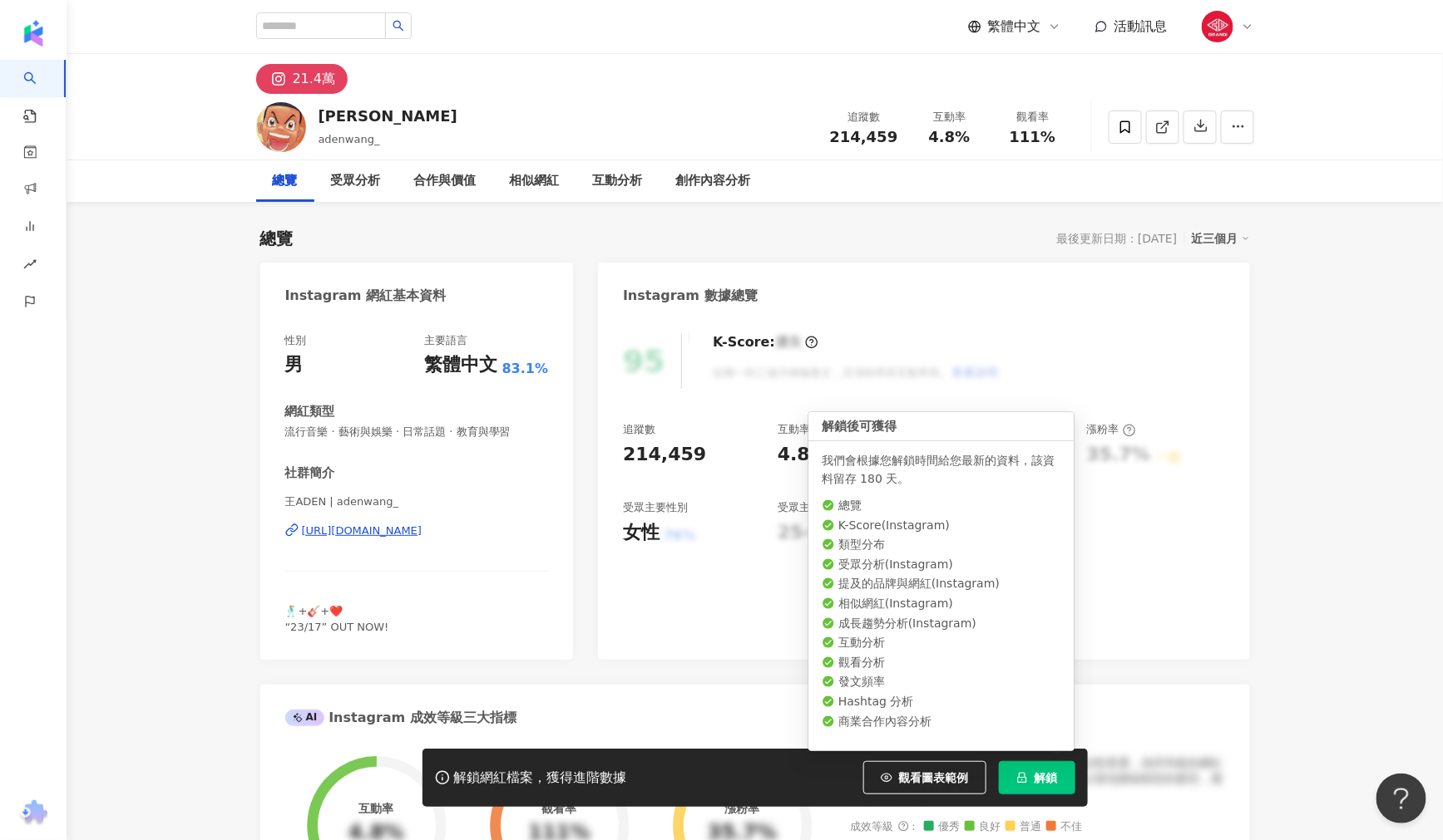
click at [1038, 784] on span "解鎖" at bounding box center [1046, 778] width 23 height 13
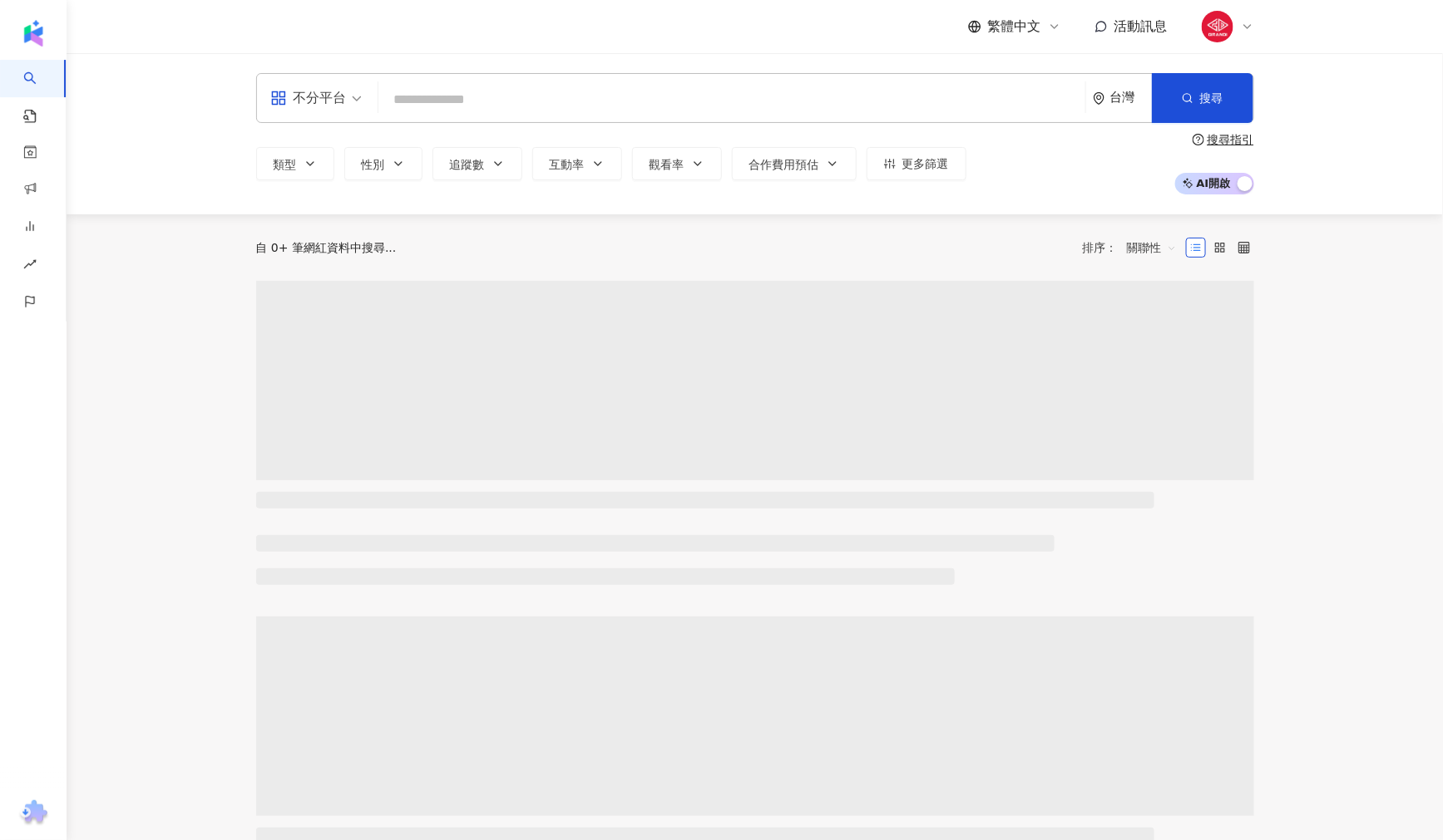
click at [561, 96] on input "search" at bounding box center [731, 100] width 693 height 31
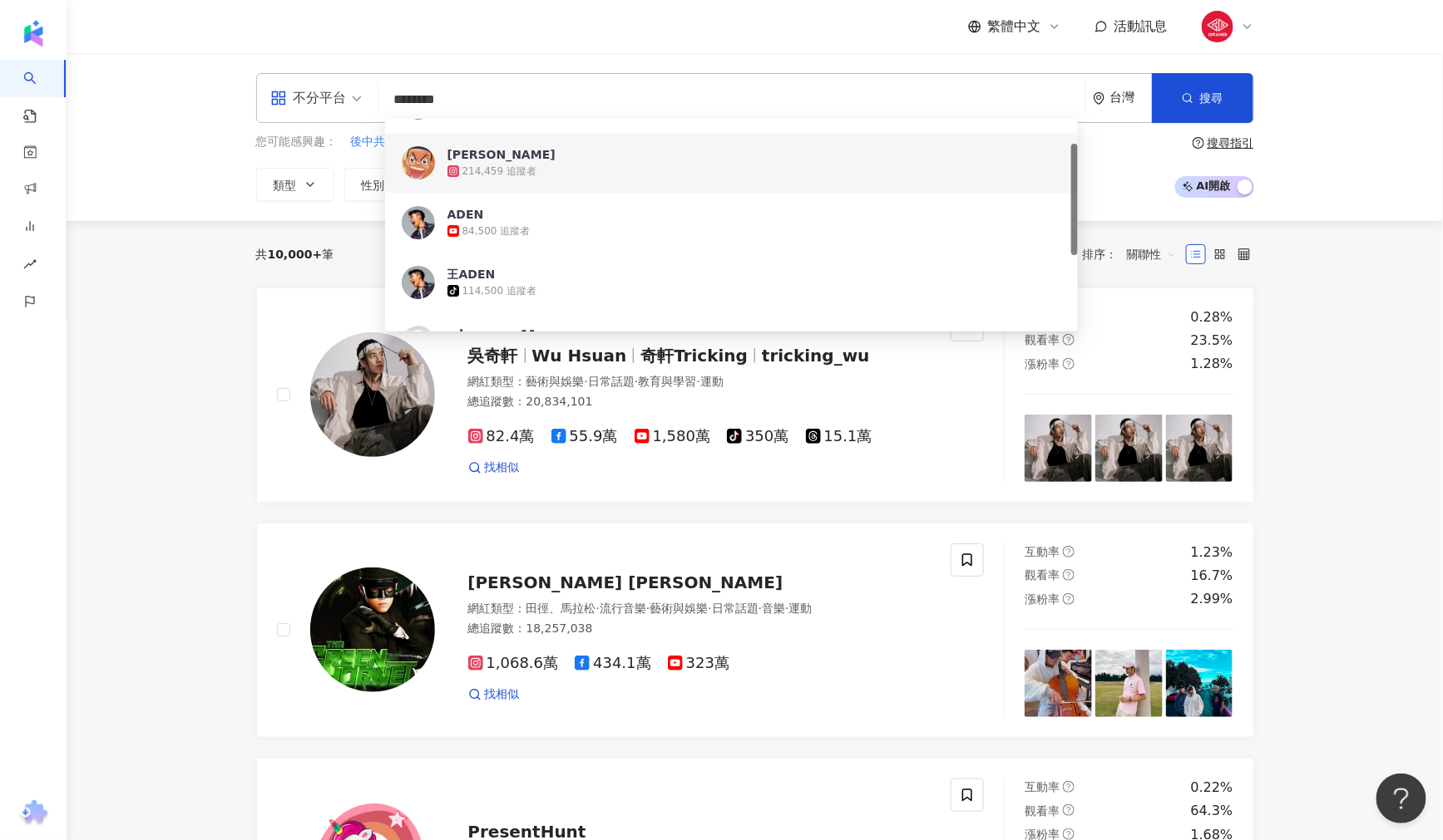
scroll to position [46, 0]
drag, startPoint x: 1075, startPoint y: 188, endPoint x: 1100, endPoint y: 213, distance: 35.4
click at [1100, 213] on div "不分平台 ******** 台灣 搜尋 a272128f-8f87-4e35-a4a5-78e56206e4fe 58a5af4c-f8c4-420b-a85…" at bounding box center [754, 137] width 1376 height 167
type input "********"
